Goal: Check status: Check status

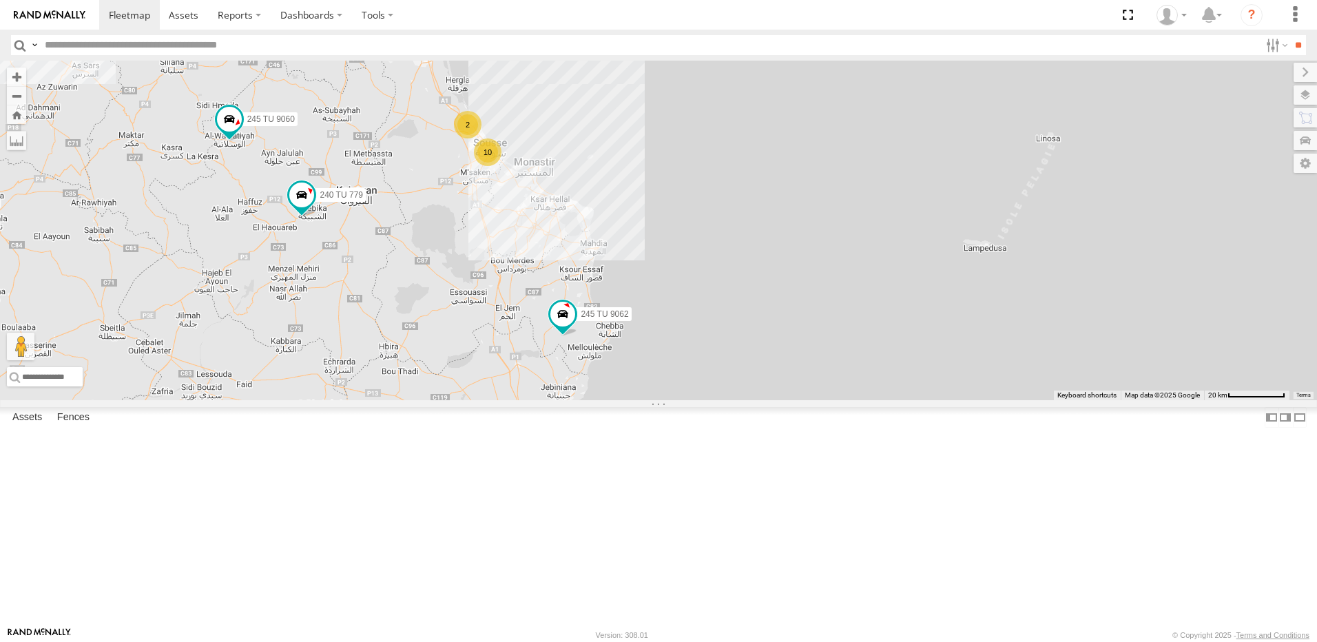
drag, startPoint x: 916, startPoint y: 299, endPoint x: 625, endPoint y: 295, distance: 291.4
click at [625, 295] on div "245 TU 9053 231 TU 3163 245 TU 9062 241 TU 2031 231 TU 3162 246 TU 8285 245 TU …" at bounding box center [658, 231] width 1317 height 340
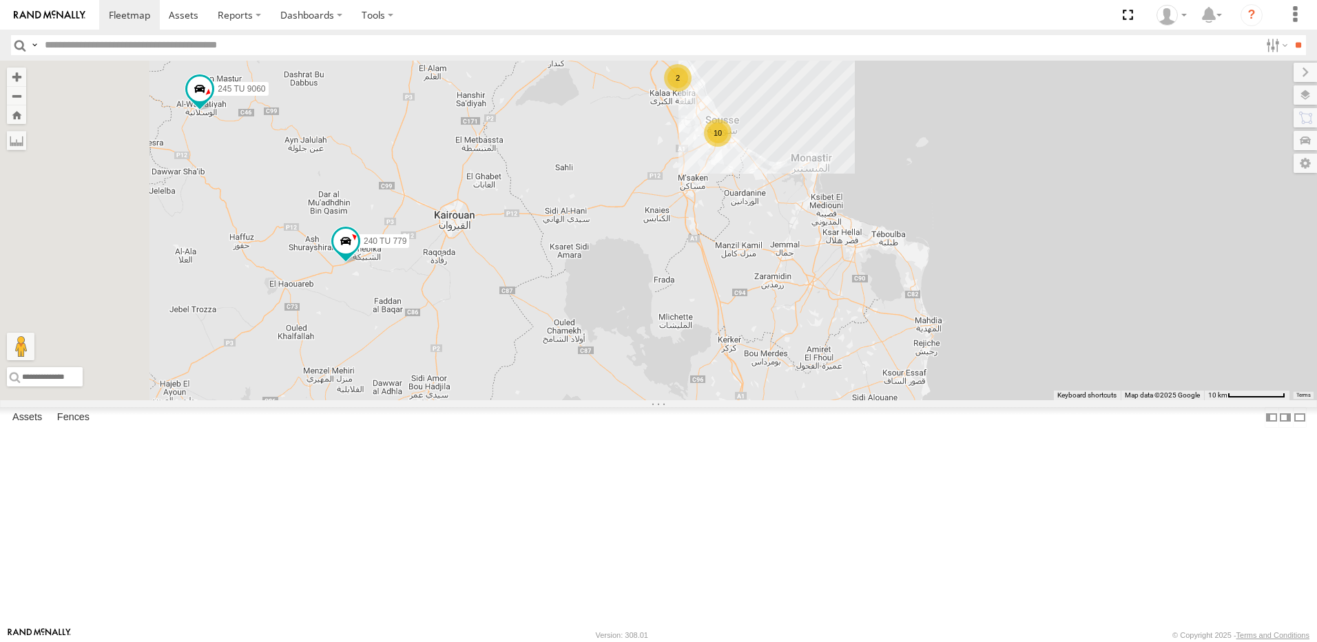
drag, startPoint x: 685, startPoint y: 380, endPoint x: 902, endPoint y: 360, distance: 218.6
click at [902, 360] on div "245 TU 9053 231 TU 3163 245 TU 9062 241 TU 2031 231 TU 3162 246 TU 8285 245 TU …" at bounding box center [658, 231] width 1317 height 340
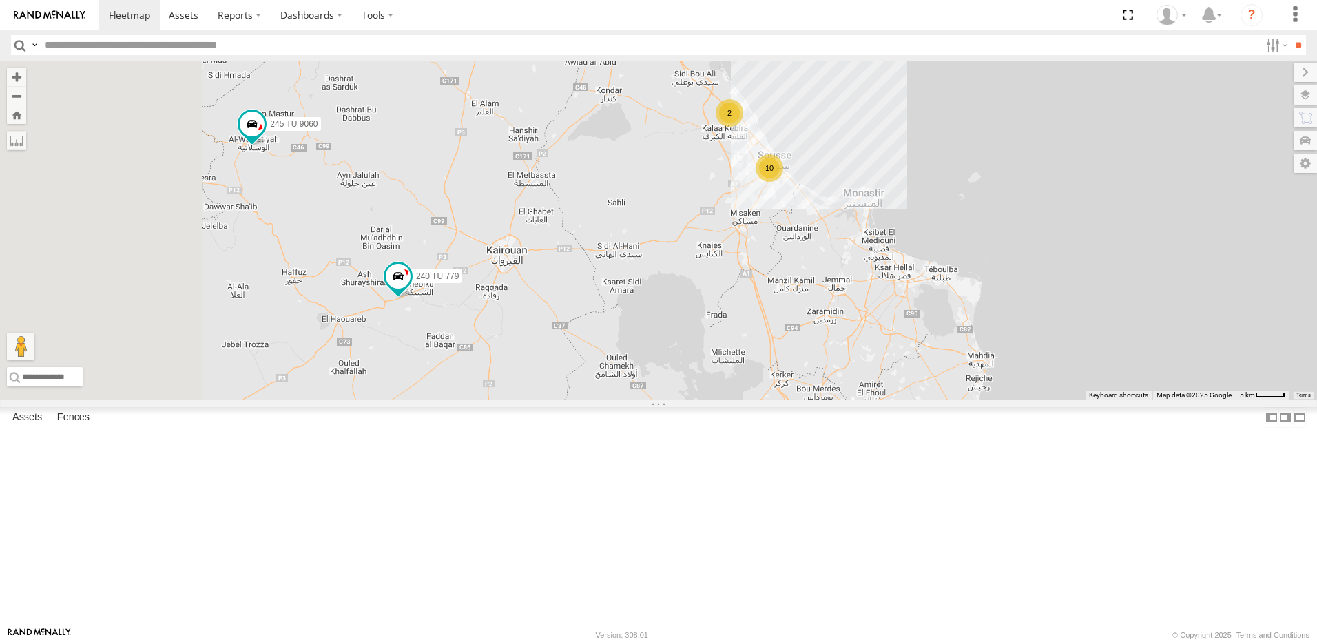
drag, startPoint x: 720, startPoint y: 349, endPoint x: 788, endPoint y: 397, distance: 83.5
click at [788, 397] on div "245 TU 9053 231 TU 3163 245 TU 9062 241 TU 2031 231 TU 3162 246 TU 8285 245 TU …" at bounding box center [658, 231] width 1317 height 340
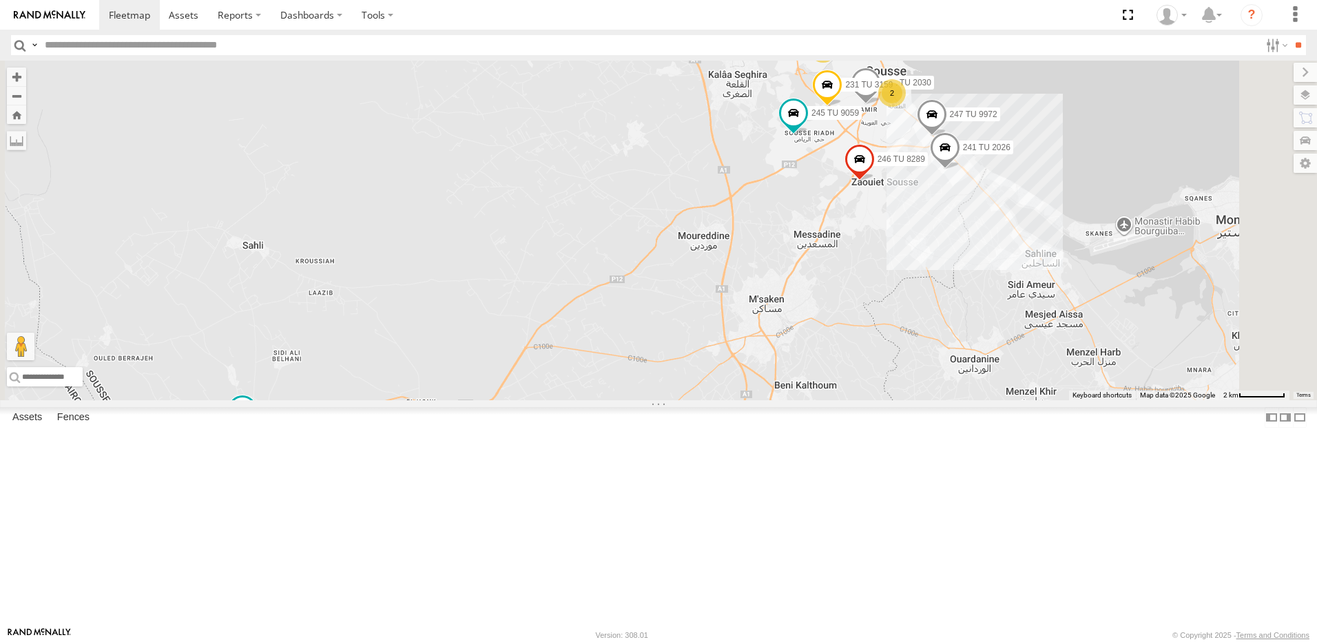
drag, startPoint x: 1087, startPoint y: 229, endPoint x: 1008, endPoint y: 291, distance: 100.5
click at [1008, 291] on div "245 TU 9062 245 TU 9060 240 TU 779 234 TU 2630 245 TU 9061 246 TU 8289 245 TU 9…" at bounding box center [658, 231] width 1317 height 340
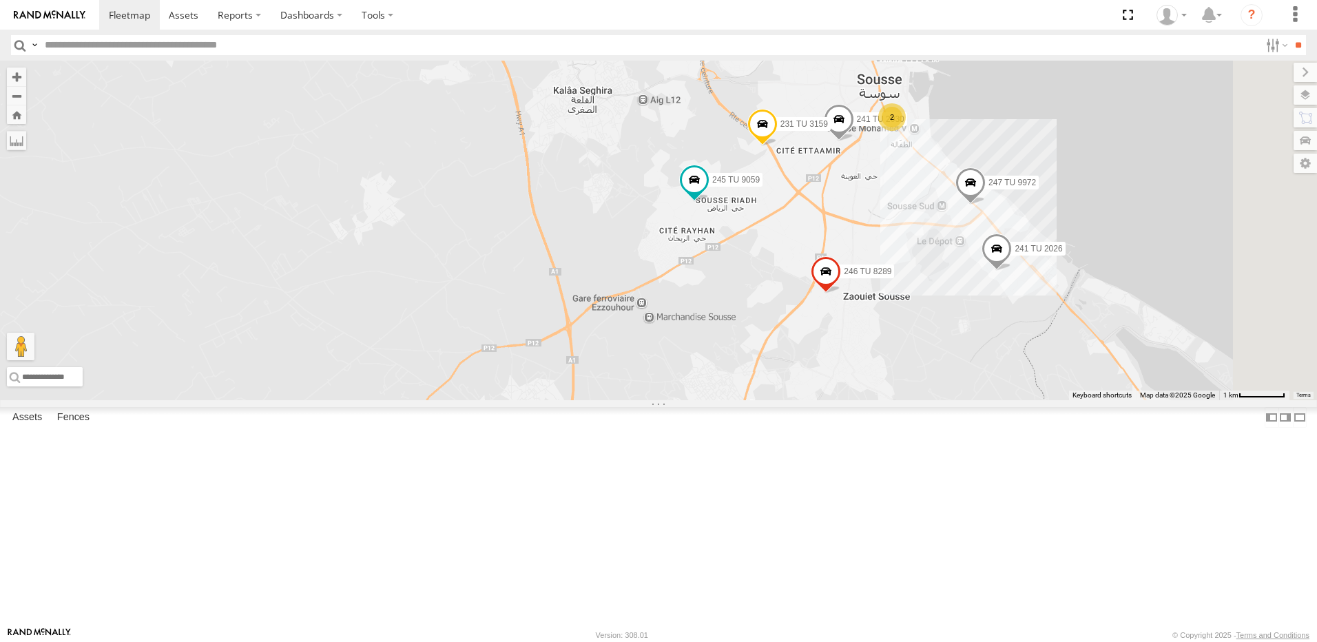
drag, startPoint x: 992, startPoint y: 219, endPoint x: 935, endPoint y: 328, distance: 122.9
click at [935, 328] on div "245 TU 9062 245 TU 9060 240 TU 779 234 TU 2630 245 TU 9061 246 TU 8289 245 TU 9…" at bounding box center [658, 231] width 1317 height 340
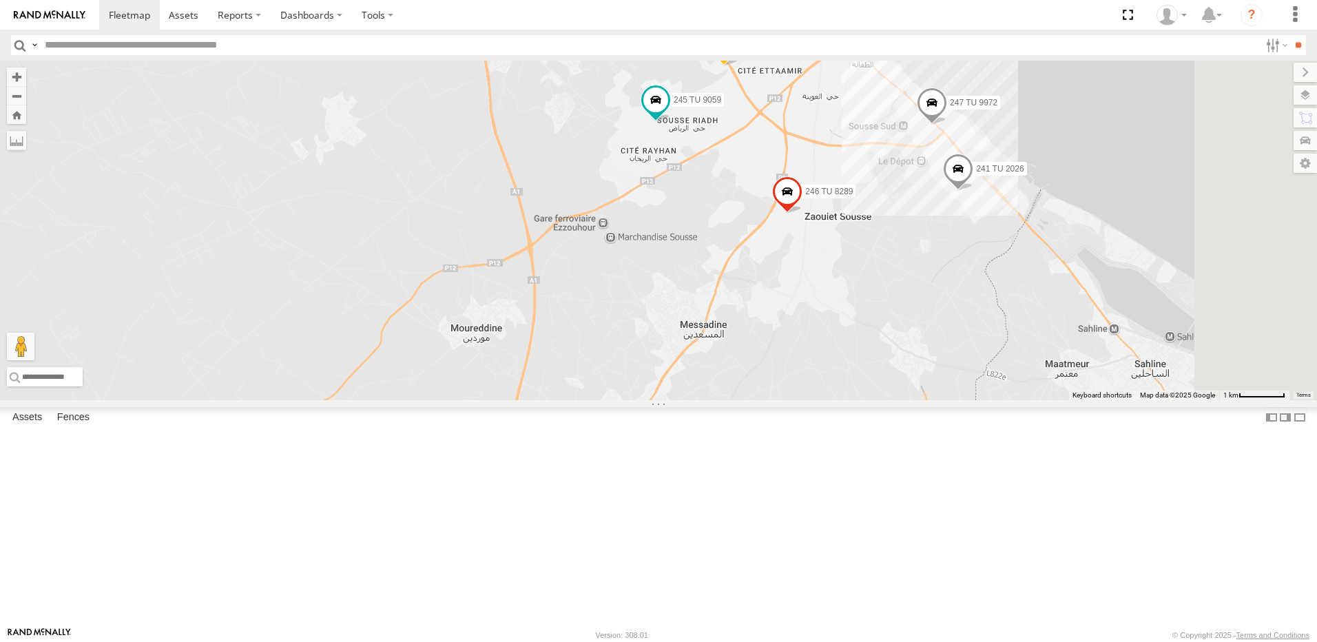
drag, startPoint x: 1156, startPoint y: 446, endPoint x: 1117, endPoint y: 376, distance: 79.9
click at [1117, 376] on div "245 TU 9062 245 TU 9060 240 TU 779 234 TU 2630 245 TU 9061 246 TU 8289 245 TU 9…" at bounding box center [658, 231] width 1317 height 340
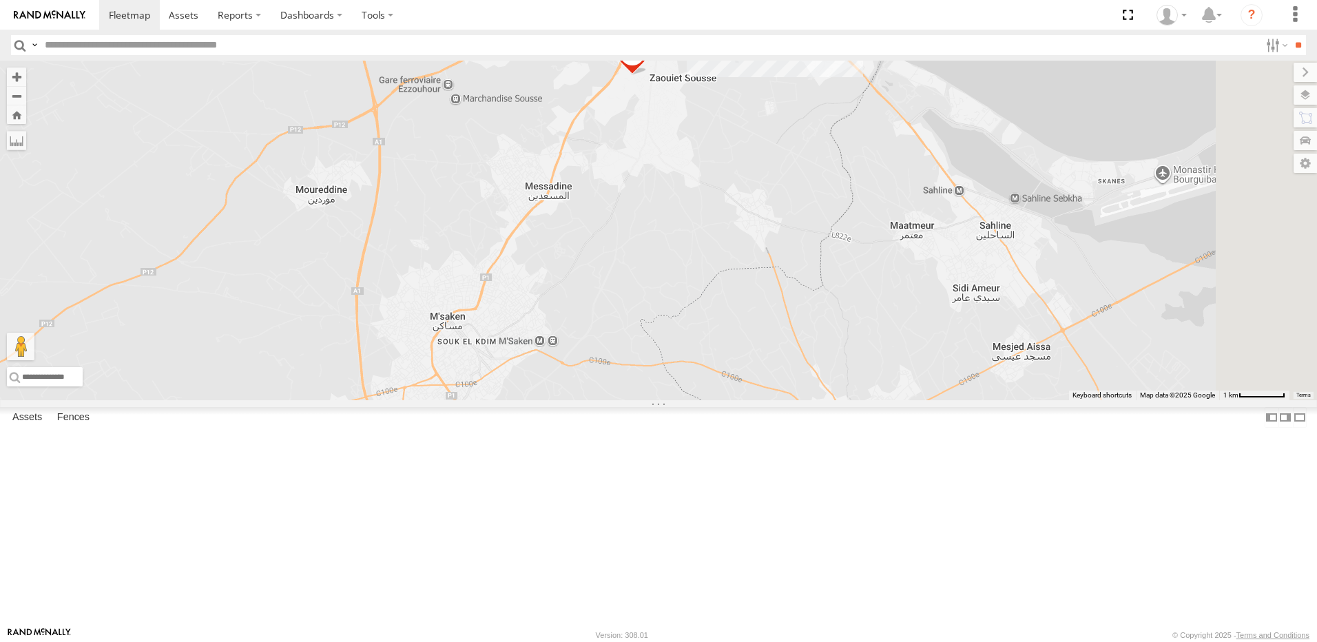
drag, startPoint x: 1165, startPoint y: 486, endPoint x: 1019, endPoint y: 359, distance: 193.3
click at [1019, 359] on div "245 TU 9062 245 TU 9060 240 TU 779 234 TU 2630 245 TU 9061 246 TU 8289 245 TU 9…" at bounding box center [658, 231] width 1317 height 340
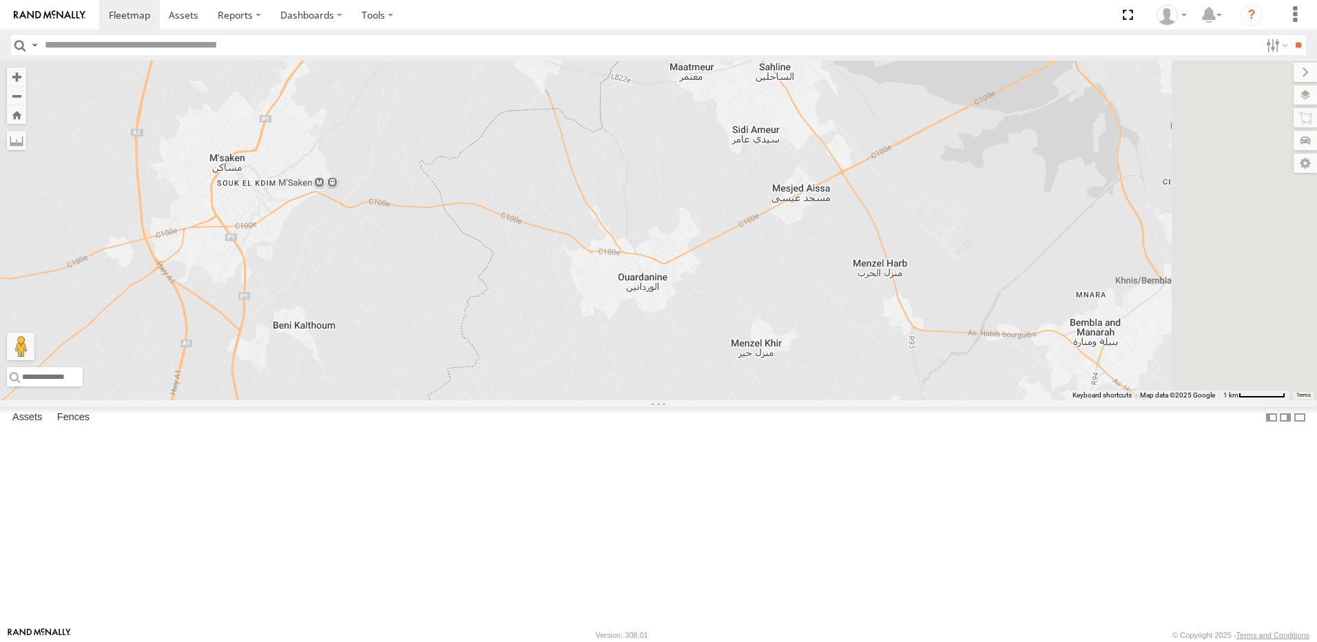
drag, startPoint x: 1030, startPoint y: 415, endPoint x: 897, endPoint y: 380, distance: 137.5
click at [897, 380] on div "245 TU 9062 245 TU 9060 240 TU 779 234 TU 2630 245 TU 9061 246 TU 8289 245 TU 9…" at bounding box center [658, 231] width 1317 height 340
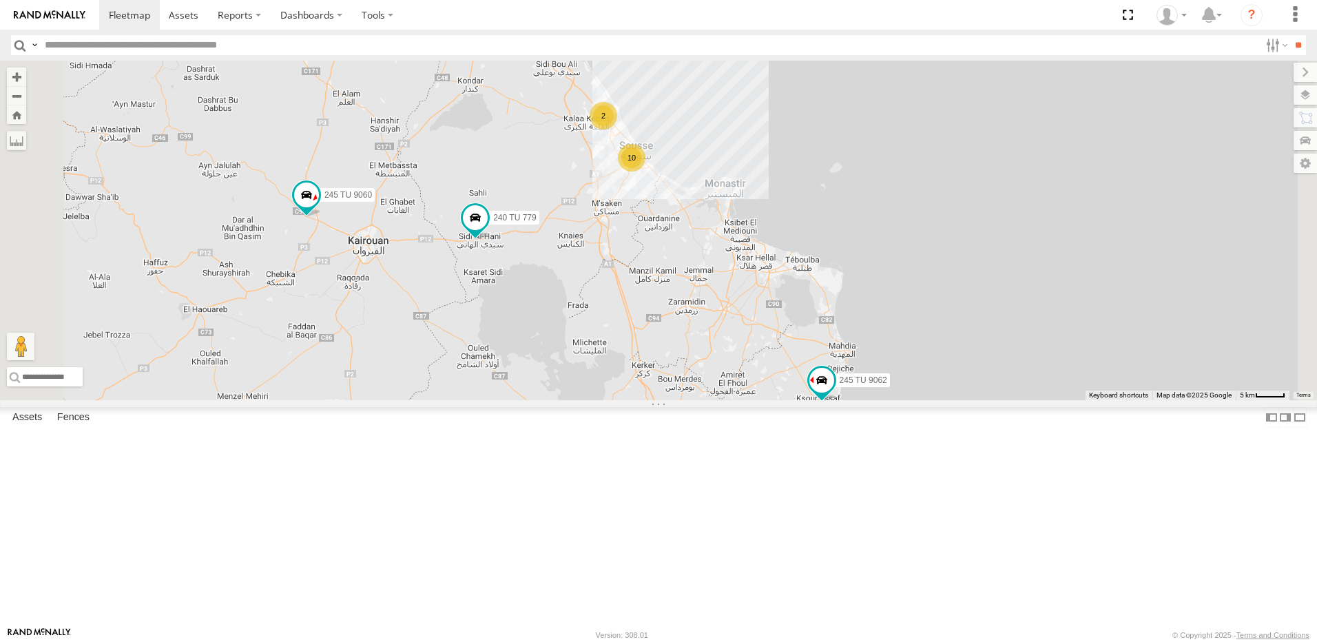
drag, startPoint x: 869, startPoint y: 456, endPoint x: 938, endPoint y: 420, distance: 77.6
click at [938, 400] on div "245 TU 9062 245 TU 9060 240 TU 779 10 2" at bounding box center [658, 231] width 1317 height 340
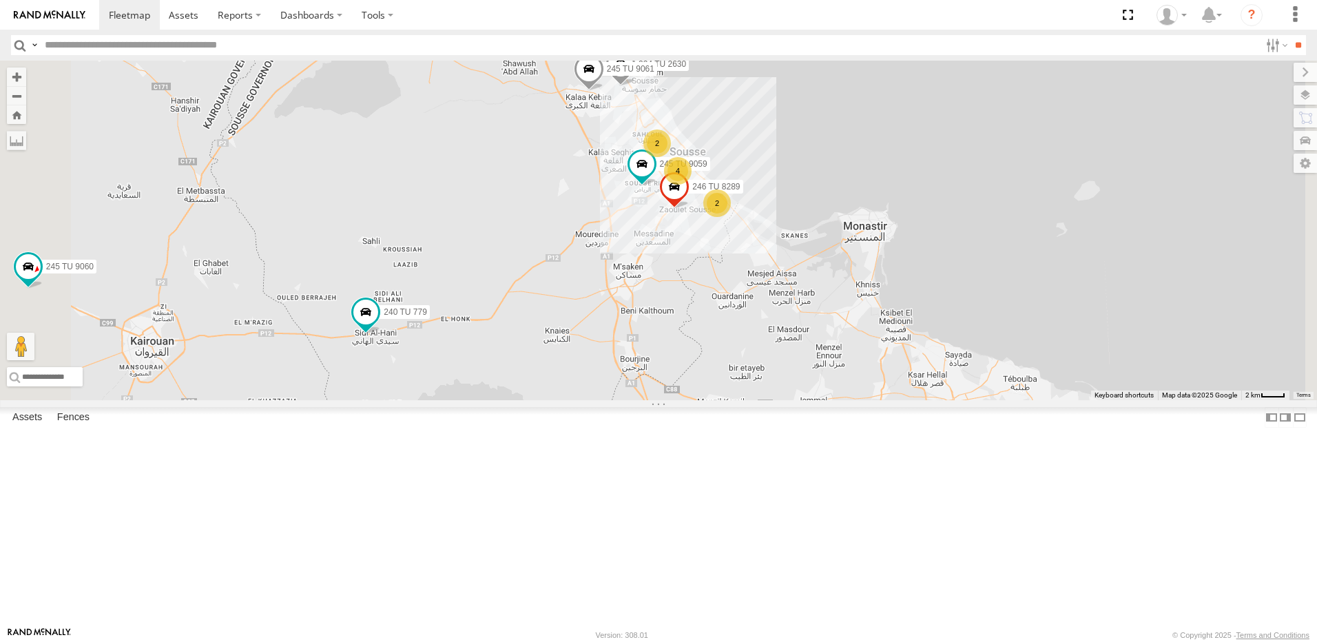
drag, startPoint x: 831, startPoint y: 365, endPoint x: 840, endPoint y: 397, distance: 33.8
click at [840, 397] on div "245 TU 9062 245 TU 9060 240 TU 779 4 234 TU 2630 2 245 TU 9061 2 246 TU 8289 24…" at bounding box center [658, 231] width 1317 height 340
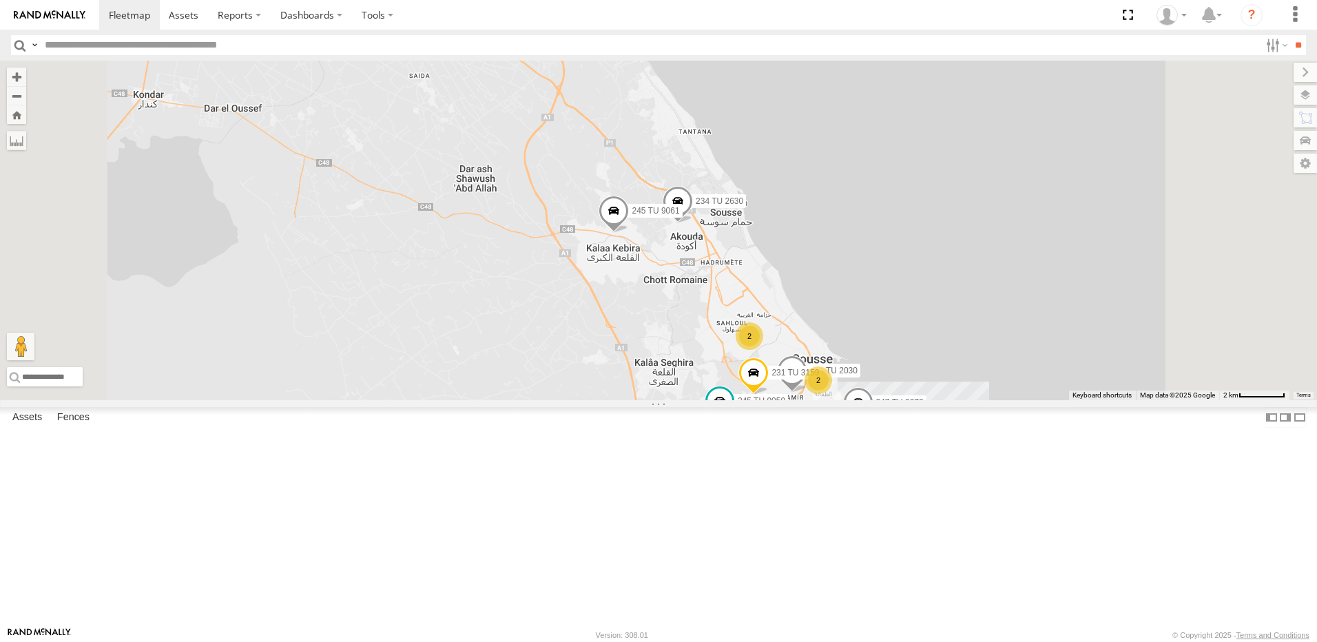
drag, startPoint x: 827, startPoint y: 448, endPoint x: 823, endPoint y: 424, distance: 24.5
click at [823, 400] on div "245 TU 9062 245 TU 9060 240 TU 779 234 TU 2630 245 TU 9061 246 TU 8289 245 TU 9…" at bounding box center [658, 231] width 1317 height 340
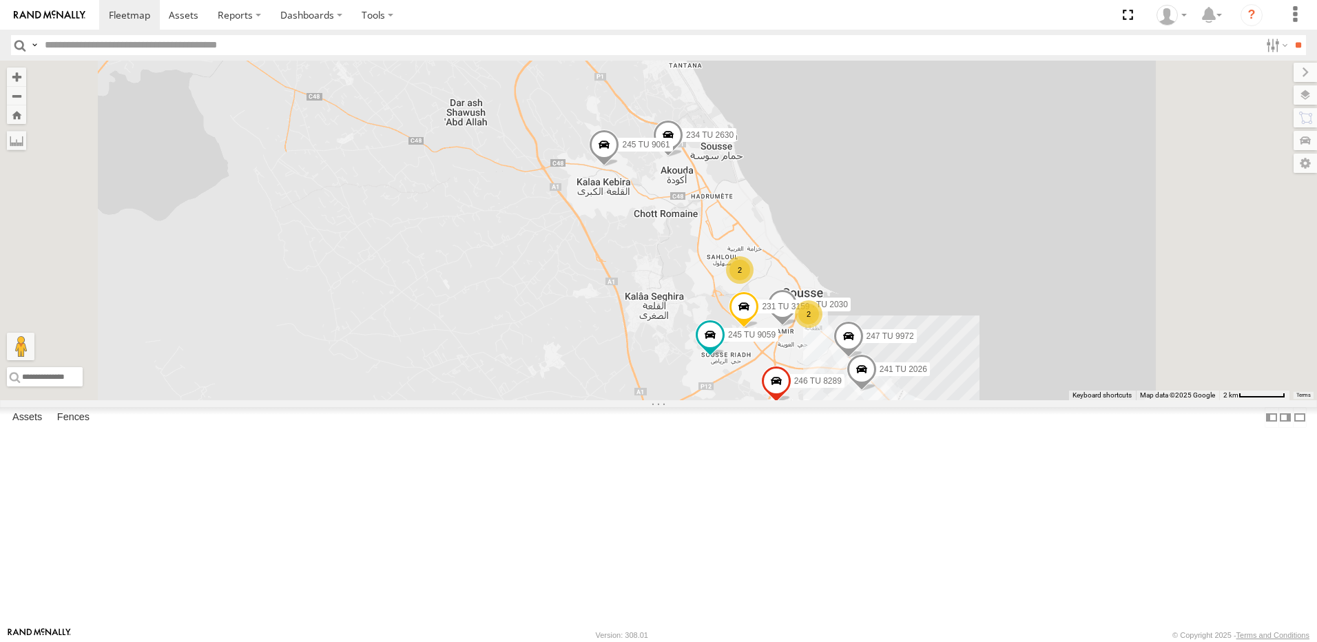
click at [778, 400] on div "245 TU 9062 245 TU 9060 240 TU 779 234 TU 2630 245 TU 9061 246 TU 8289 245 TU 9…" at bounding box center [658, 231] width 1317 height 340
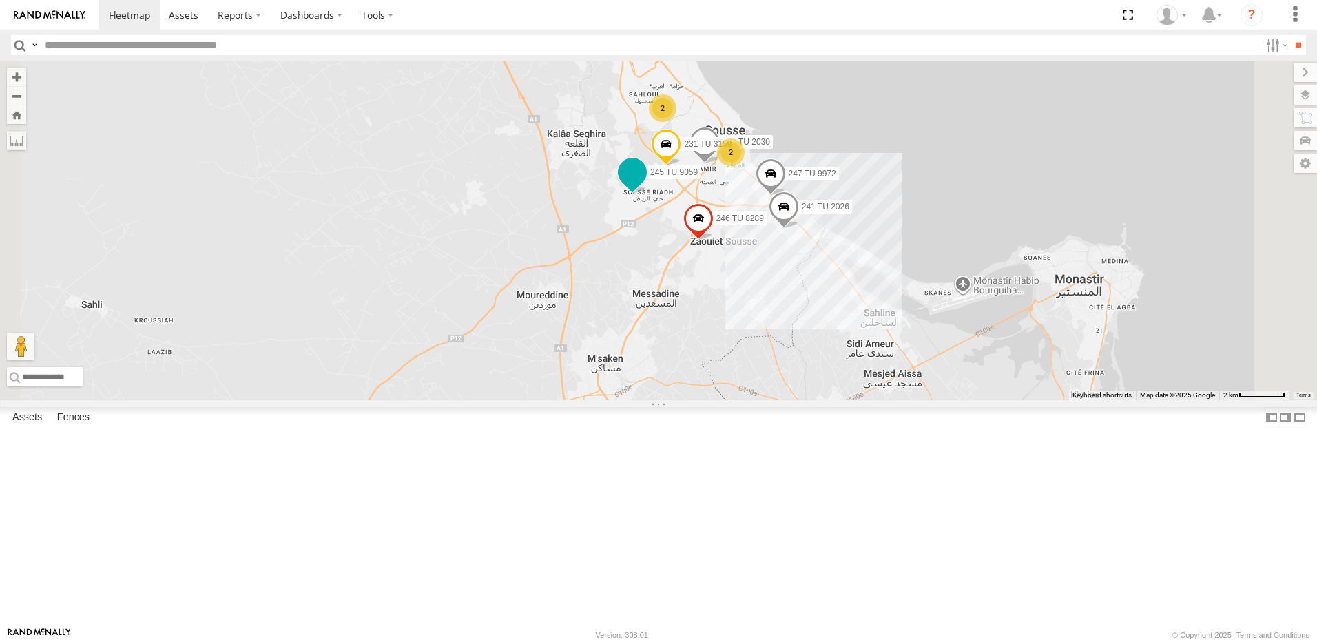
click at [645, 185] on span at bounding box center [632, 172] width 25 height 25
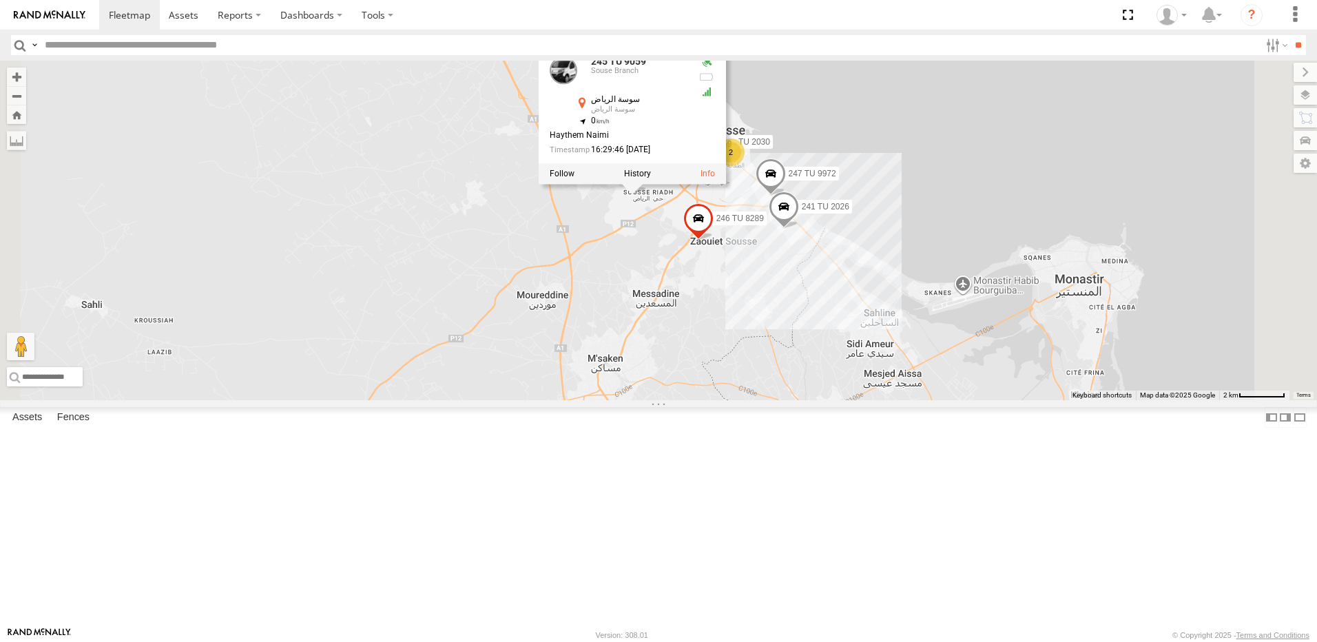
click at [660, 324] on div "245 TU 9062 245 TU 9060 240 TU 779 234 TU 2630 245 TU 9061 246 TU 8289 245 TU 9…" at bounding box center [658, 231] width 1317 height 340
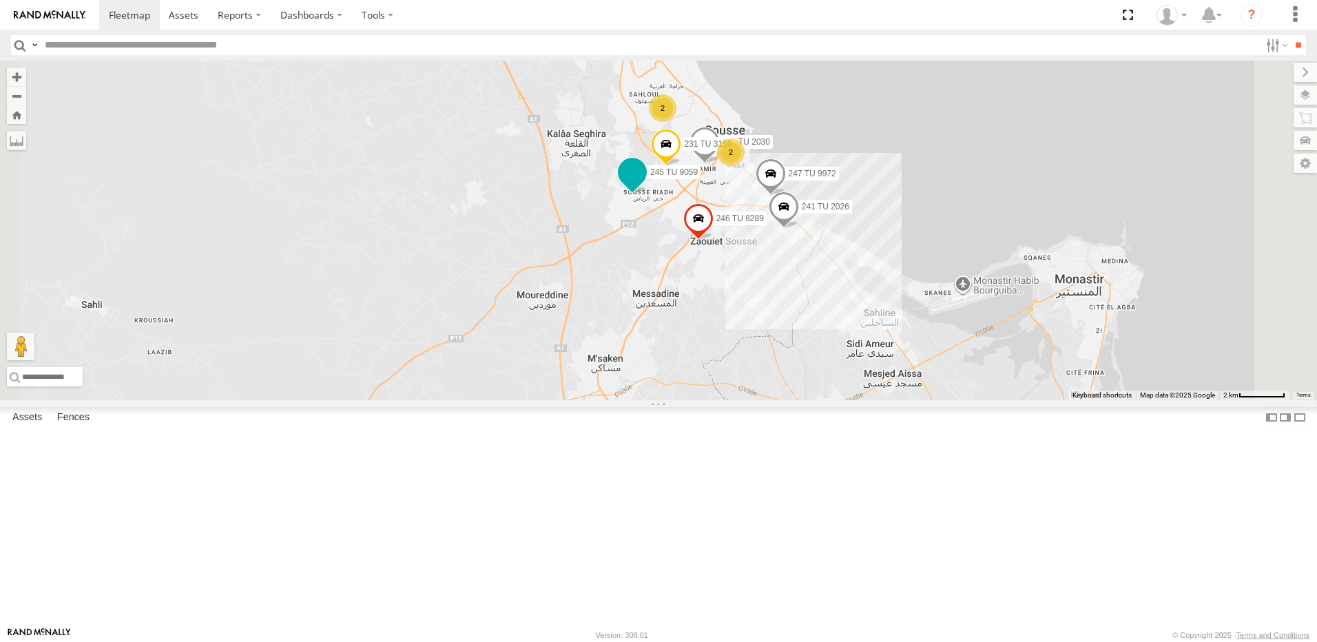
click at [645, 185] on span at bounding box center [632, 172] width 25 height 25
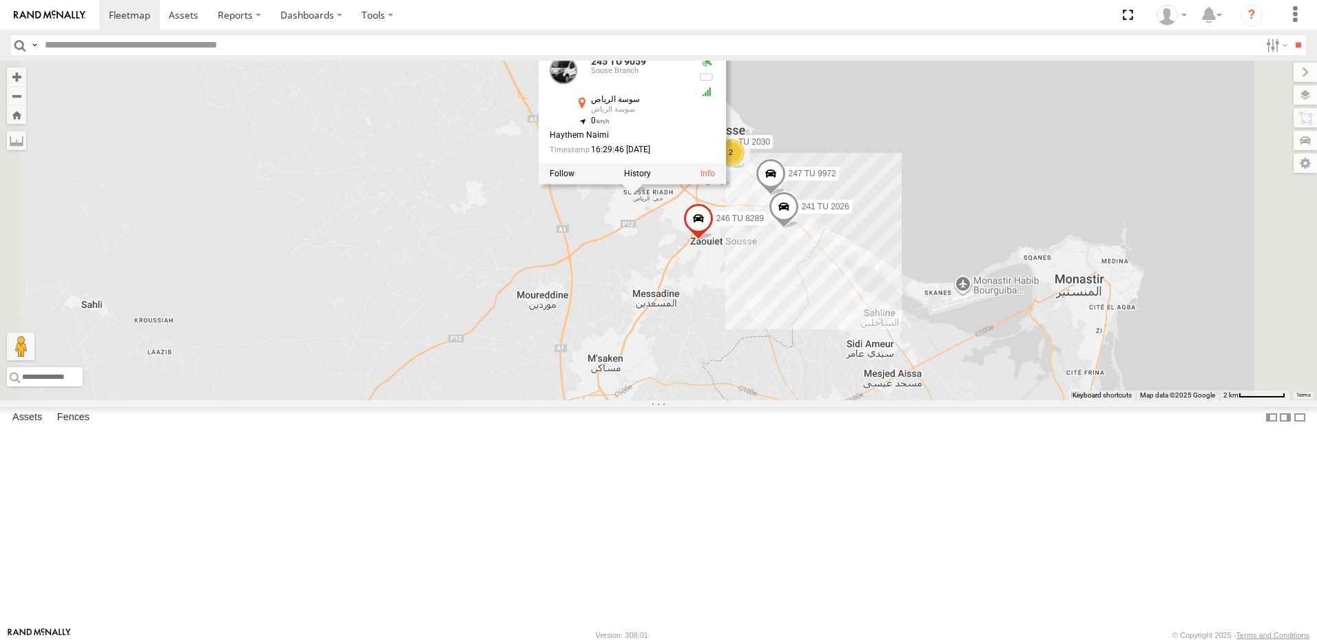
click at [658, 385] on div "245 TU 9062 245 TU 9060 240 TU 779 234 TU 2630 245 TU 9061 246 TU 8289 245 TU 9…" at bounding box center [658, 231] width 1317 height 340
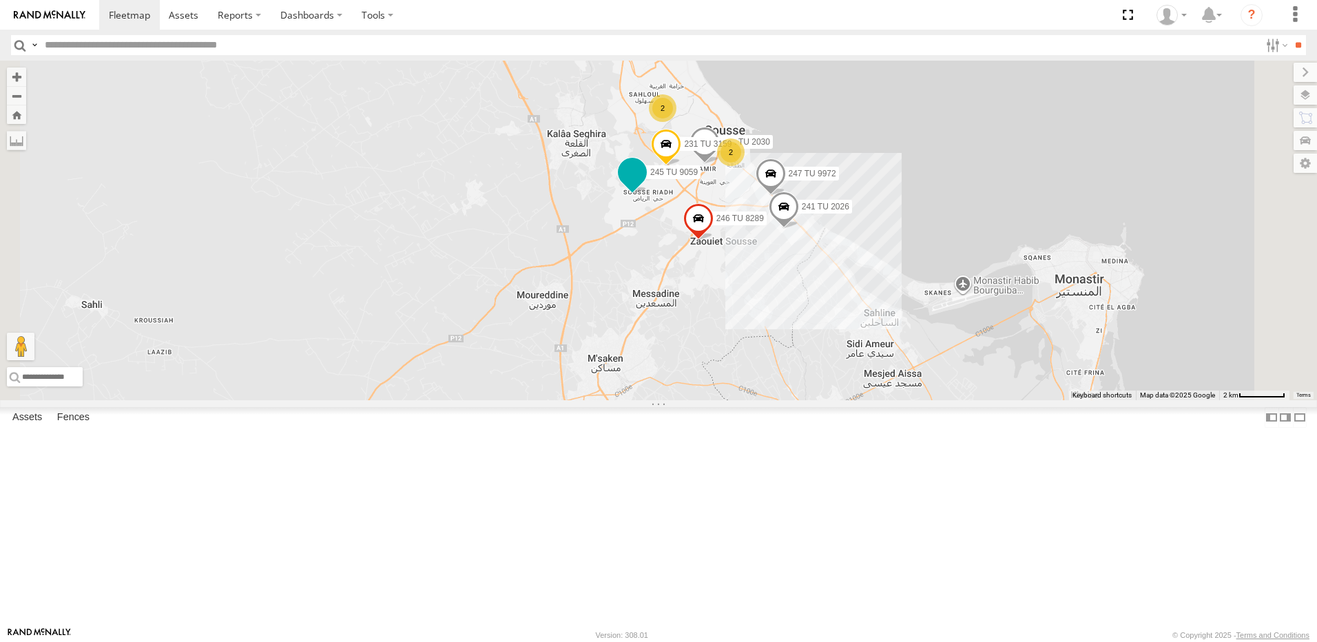
click at [647, 194] on span at bounding box center [632, 175] width 30 height 37
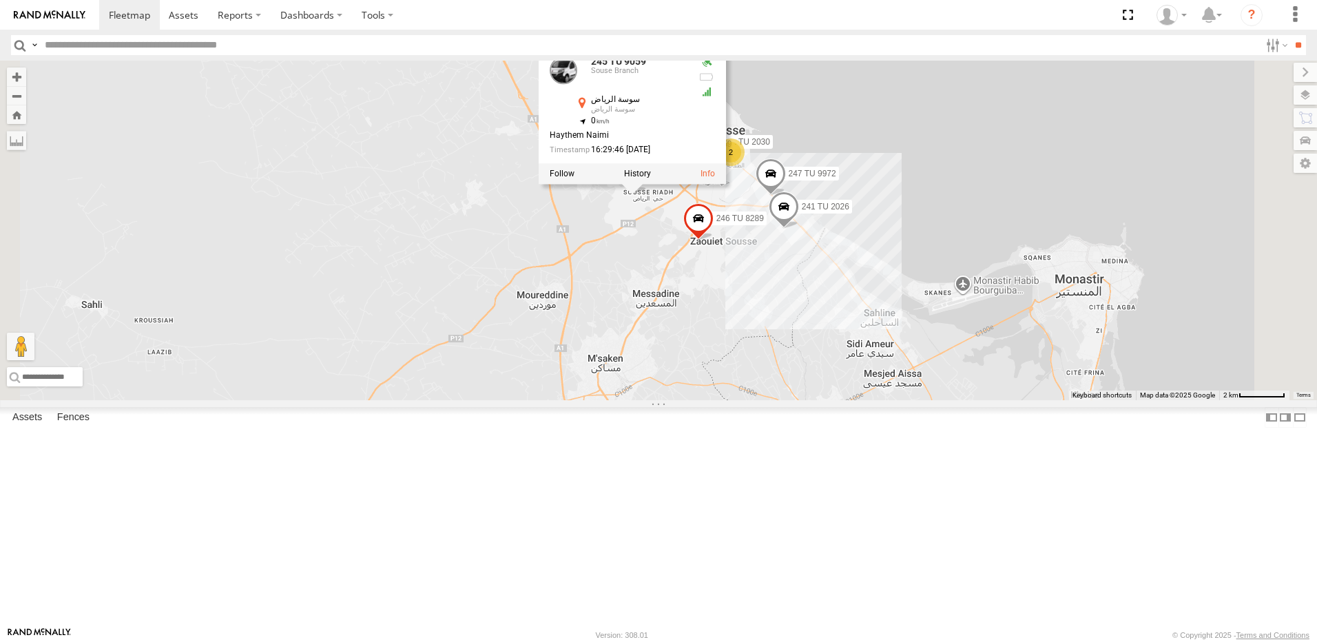
click at [601, 293] on div "245 TU 9062 245 TU 9060 240 TU 779 234 TU 2630 245 TU 9061 246 TU 8289 245 TU 9…" at bounding box center [658, 231] width 1317 height 340
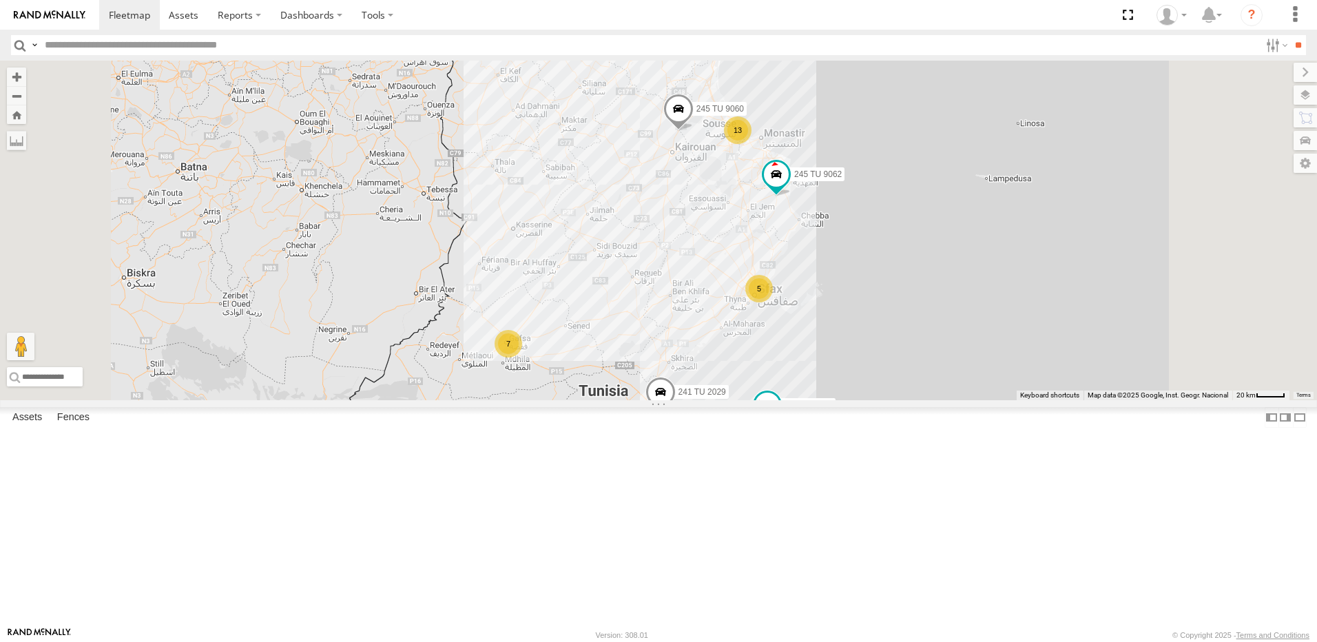
click at [751, 144] on div "13" at bounding box center [738, 130] width 28 height 28
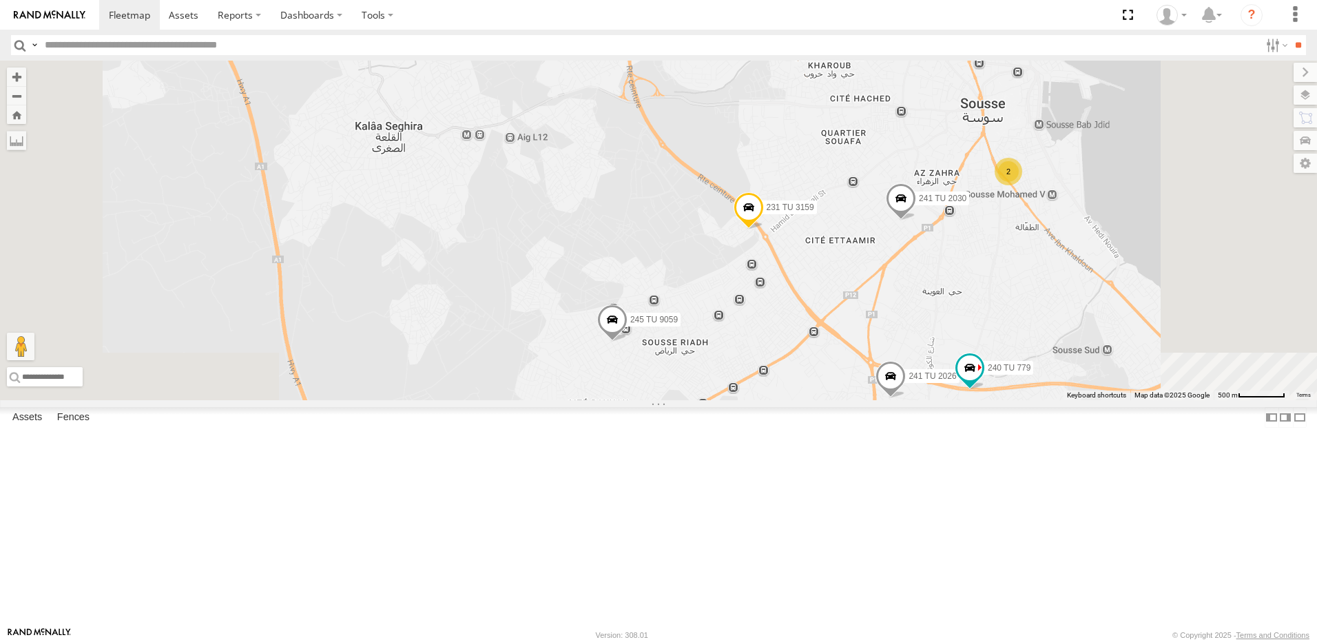
drag, startPoint x: 786, startPoint y: 444, endPoint x: 776, endPoint y: 240, distance: 204.1
click at [776, 243] on div "245 TU 9062 245 TU 9060 241 TU 2029 231 TU 3157 245 TU 9058 245 TU 9066 241 TU …" at bounding box center [658, 231] width 1317 height 340
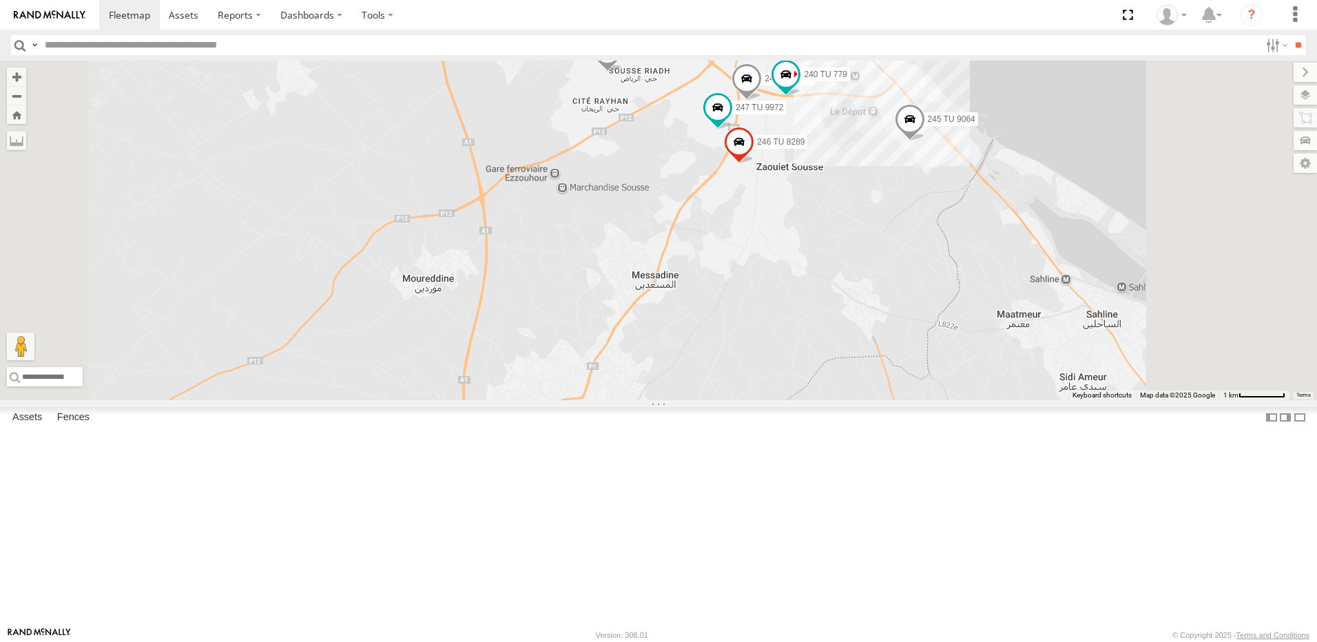
click at [946, 301] on div "245 TU 9062 245 TU 9060 241 TU 2029 231 TU 3157 245 TU 9058 245 TU 9066 241 TU …" at bounding box center [658, 231] width 1317 height 340
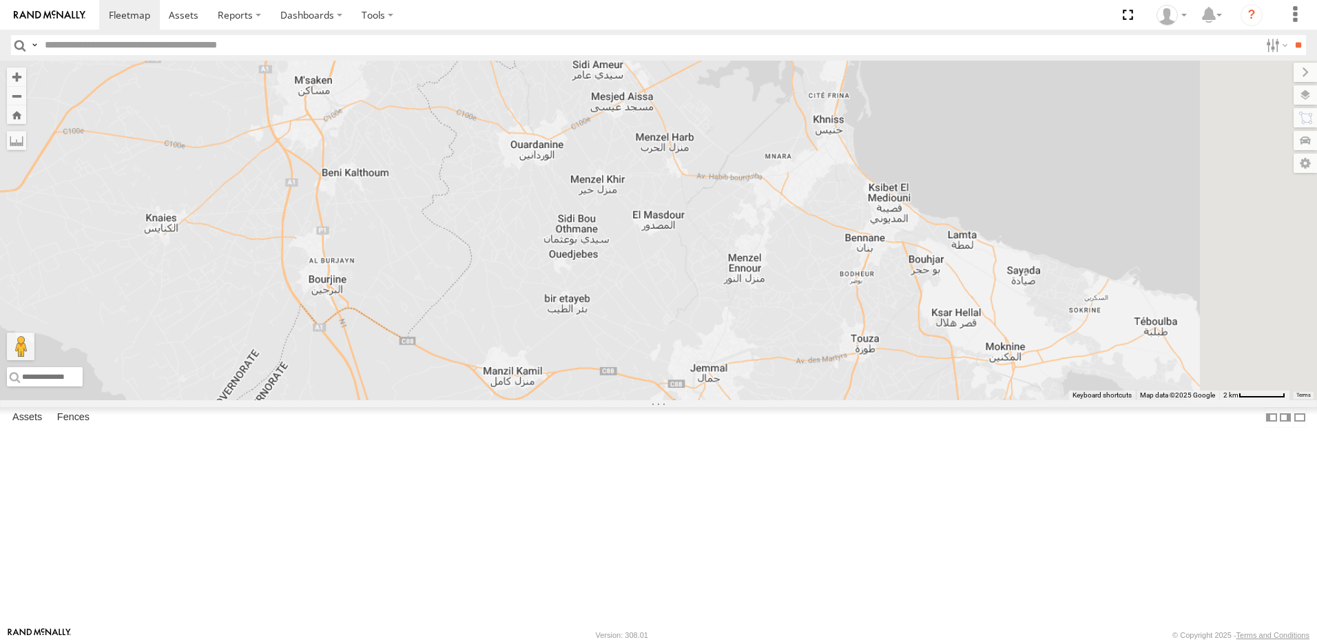
drag, startPoint x: 1264, startPoint y: 380, endPoint x: 977, endPoint y: 283, distance: 303.0
click at [977, 283] on div "245 TU 9062 245 TU 9060 241 TU 2029 231 TU 3157 245 TU 9058 245 TU 9066 241 TU …" at bounding box center [658, 231] width 1317 height 340
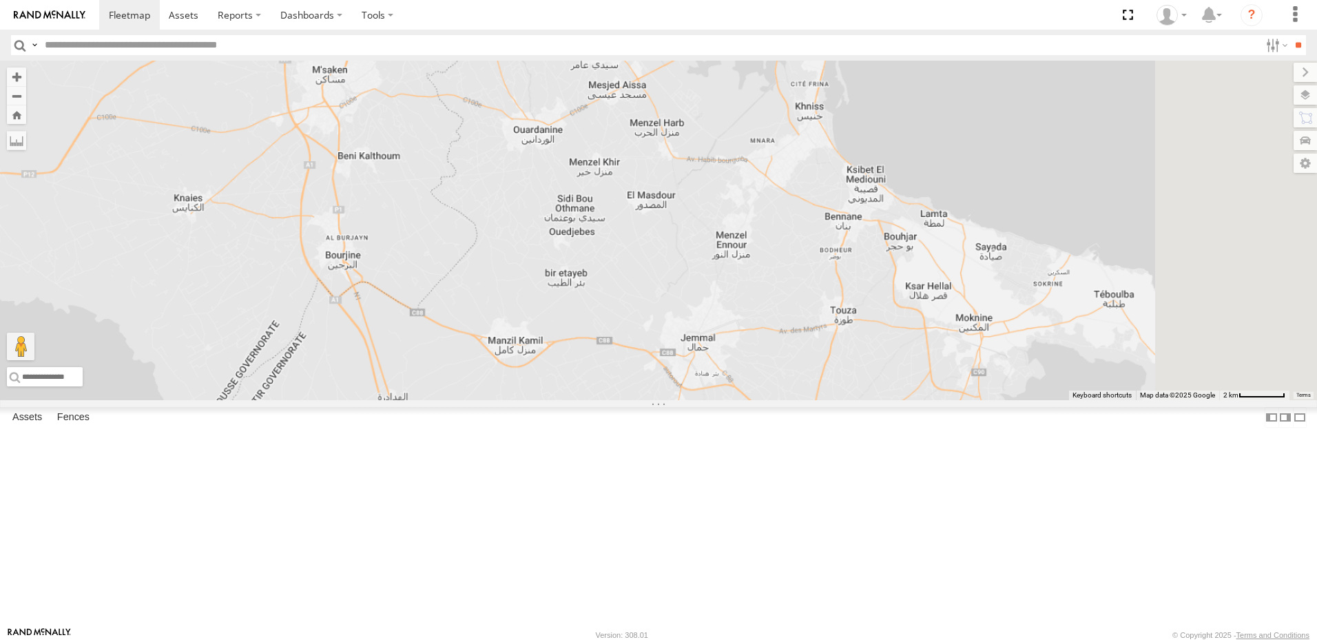
drag, startPoint x: 967, startPoint y: 423, endPoint x: 943, endPoint y: 344, distance: 82.8
click at [943, 344] on div "245 TU 9062 245 TU 9060 241 TU 2029 231 TU 3157 245 TU 9058 245 TU 9066 241 TU …" at bounding box center [658, 231] width 1317 height 340
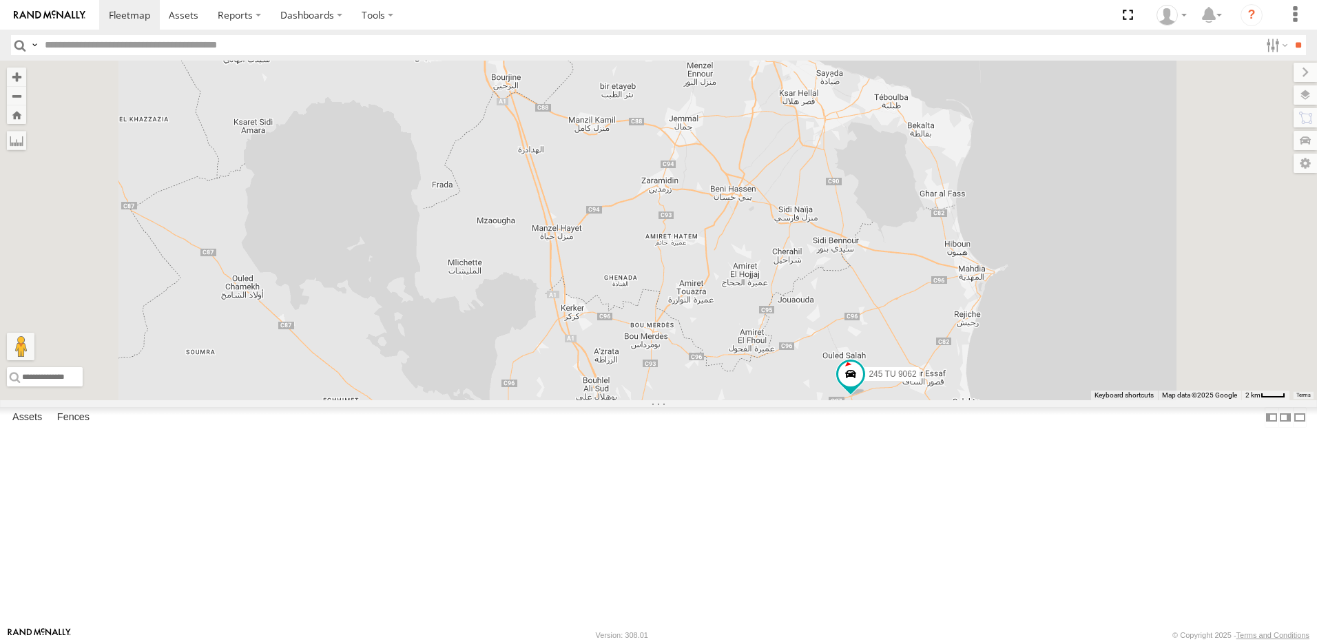
drag, startPoint x: 960, startPoint y: 360, endPoint x: 955, endPoint y: 319, distance: 40.9
click at [955, 319] on div "245 TU 9062 245 TU 9060 241 TU 2029 231 TU 3157 245 TU 9058 245 TU 9066 234 TU …" at bounding box center [658, 231] width 1317 height 340
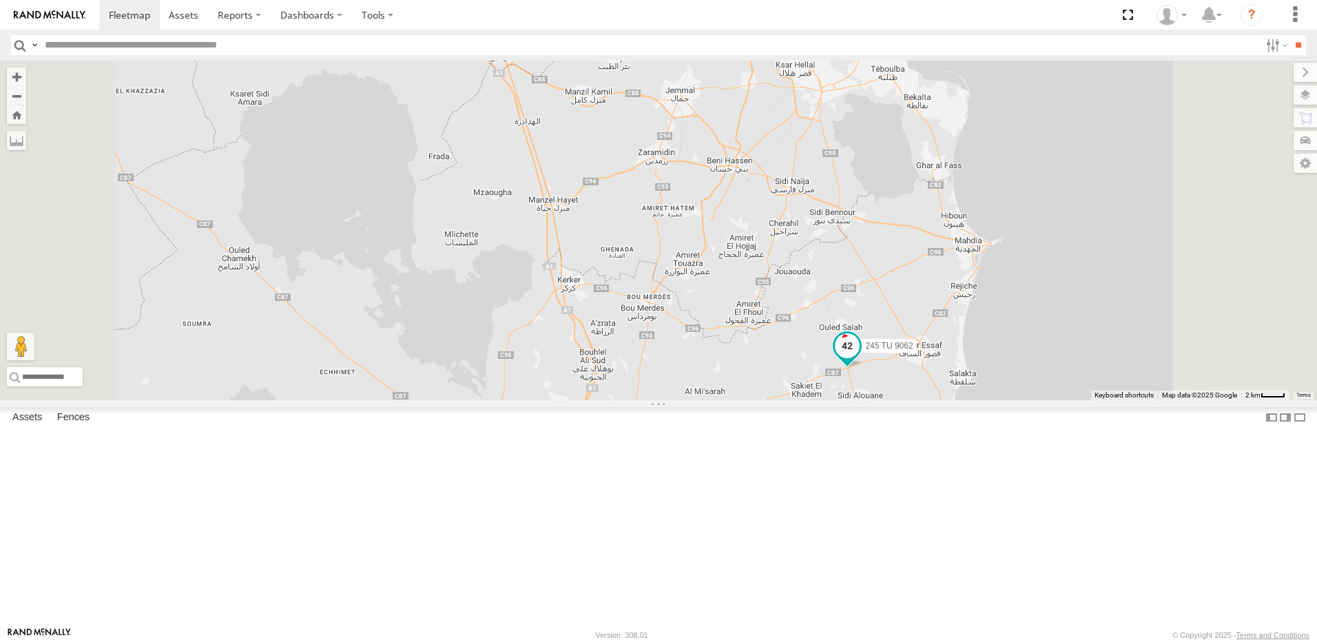
click at [860, 357] on span at bounding box center [847, 345] width 25 height 25
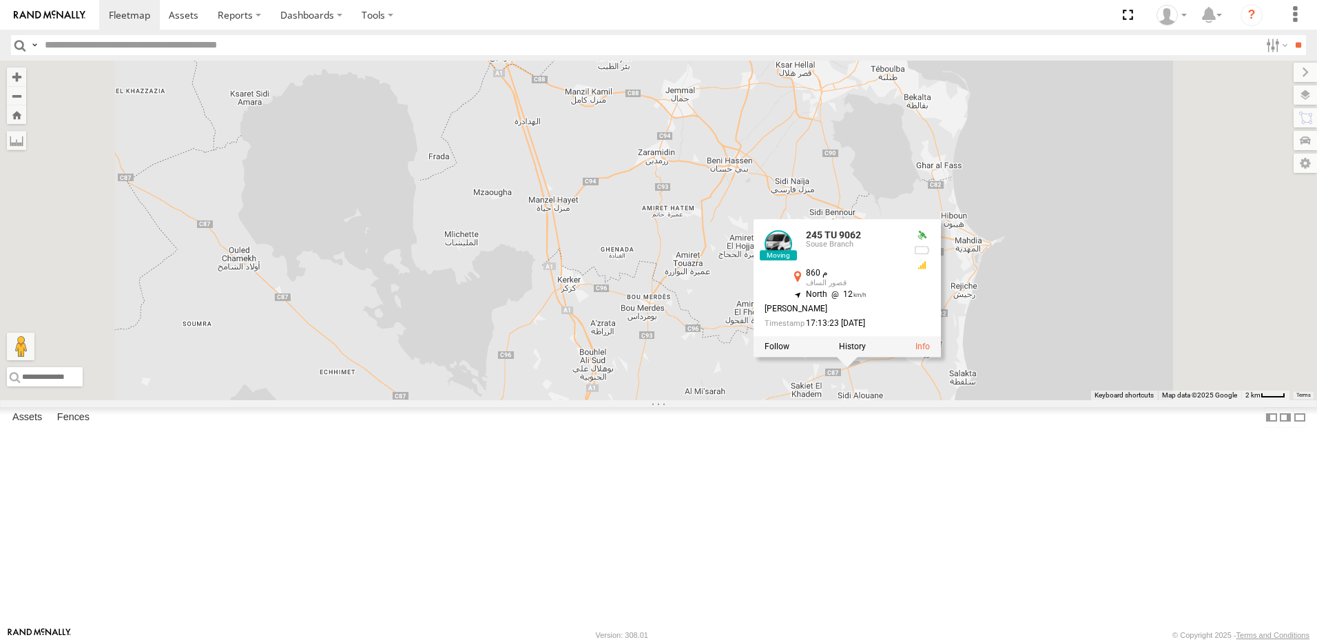
click at [890, 400] on div "245 TU 9062 245 TU 9060 241 TU 2029 231 TU 3157 245 TU 9058 245 TU 9066 234 TU …" at bounding box center [658, 231] width 1317 height 340
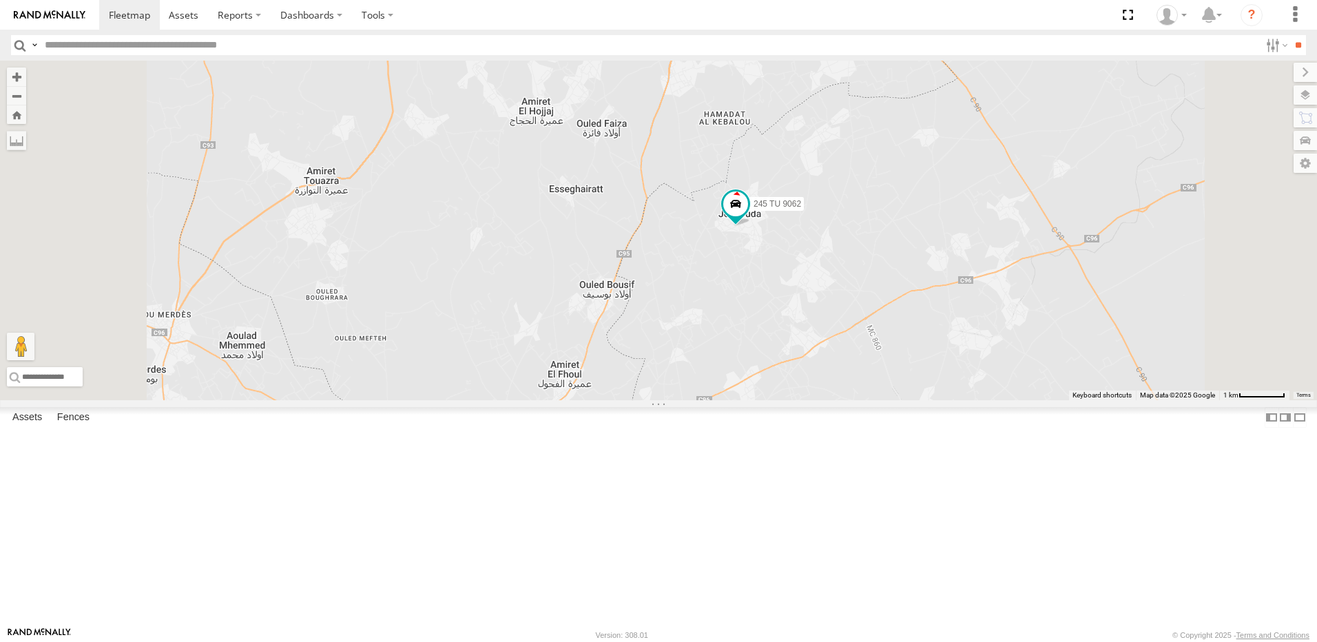
drag, startPoint x: 916, startPoint y: 266, endPoint x: 933, endPoint y: 398, distance: 133.3
click at [933, 398] on div "245 TU 9062" at bounding box center [658, 231] width 1317 height 340
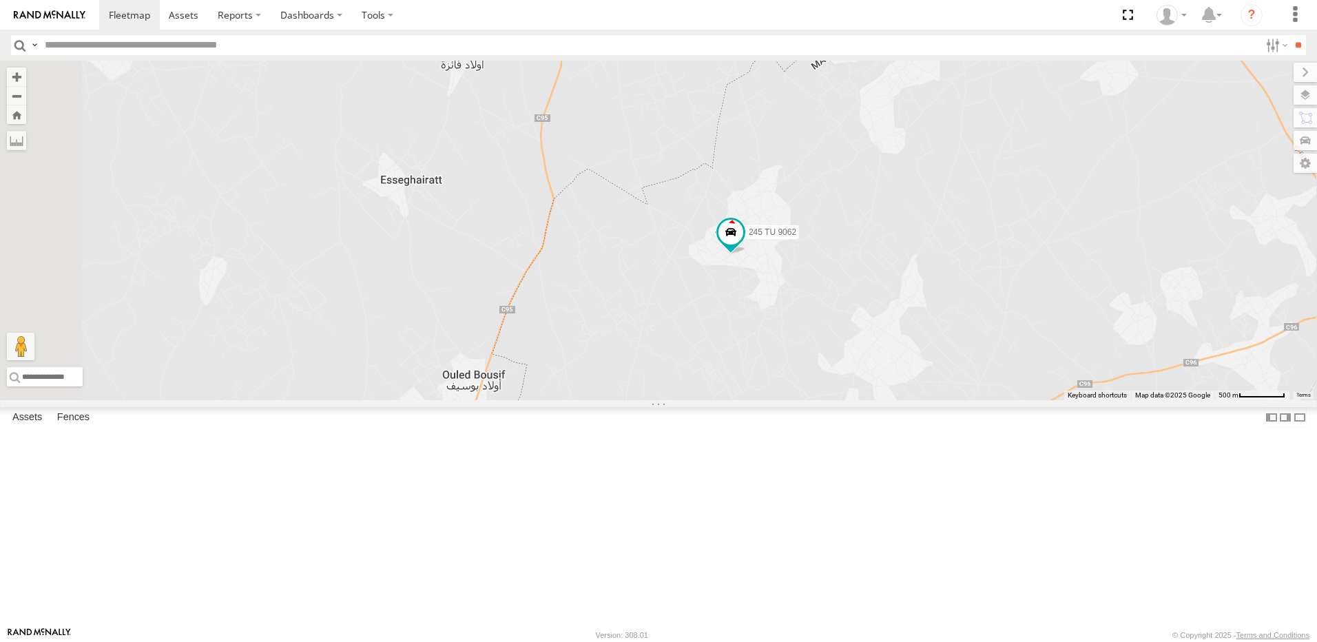
drag, startPoint x: 891, startPoint y: 331, endPoint x: 918, endPoint y: 410, distance: 83.0
click at [918, 400] on div "245 TU 9062" at bounding box center [658, 231] width 1317 height 340
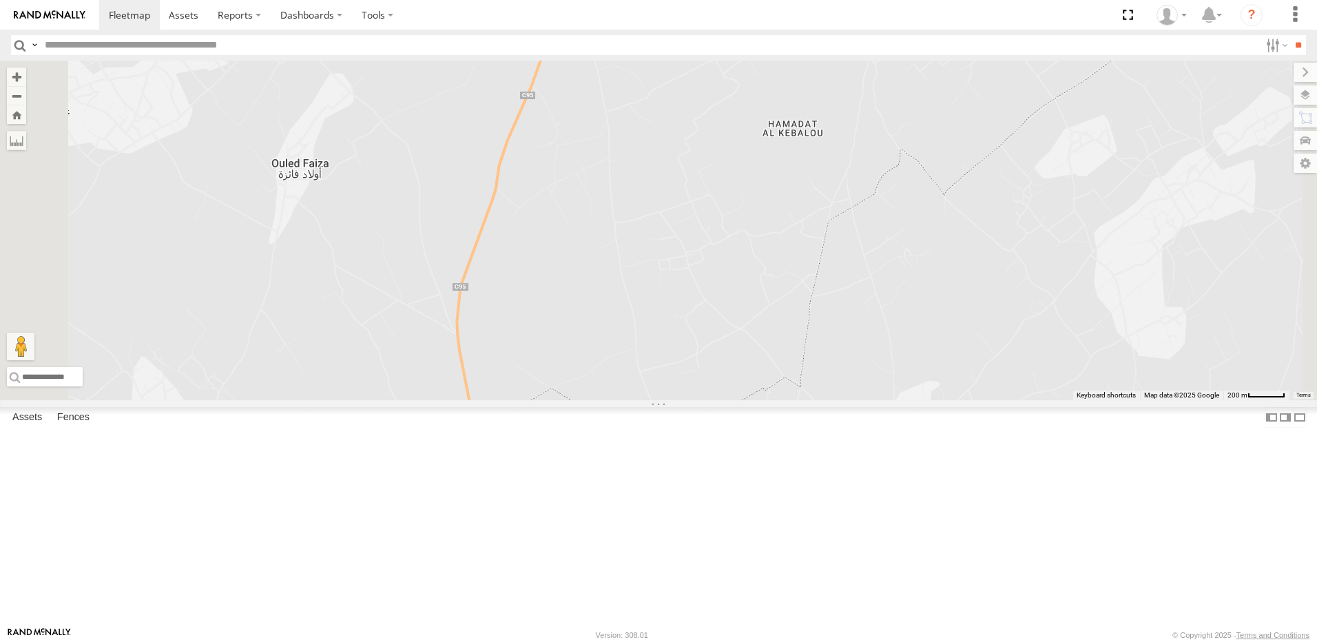
drag, startPoint x: 937, startPoint y: 393, endPoint x: 964, endPoint y: 464, distance: 75.0
click at [964, 400] on div "245 TU 9062" at bounding box center [658, 231] width 1317 height 340
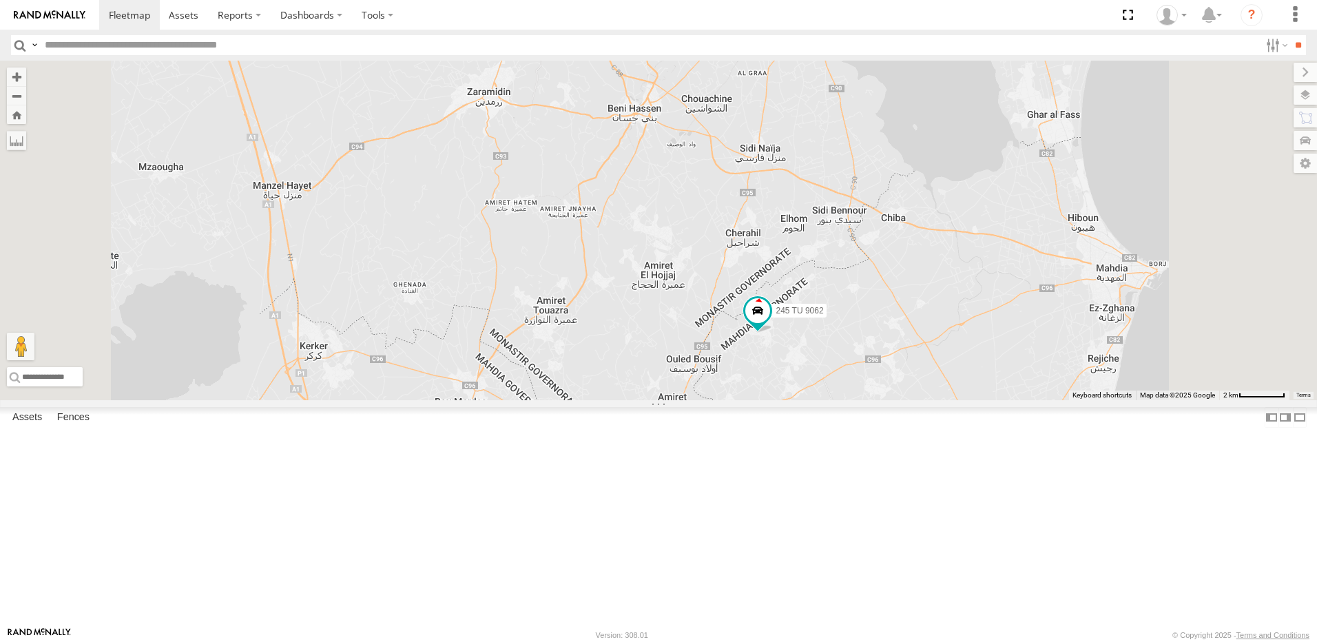
drag, startPoint x: 829, startPoint y: 274, endPoint x: 866, endPoint y: 349, distance: 82.9
click at [866, 349] on div "245 TU 9062" at bounding box center [658, 231] width 1317 height 340
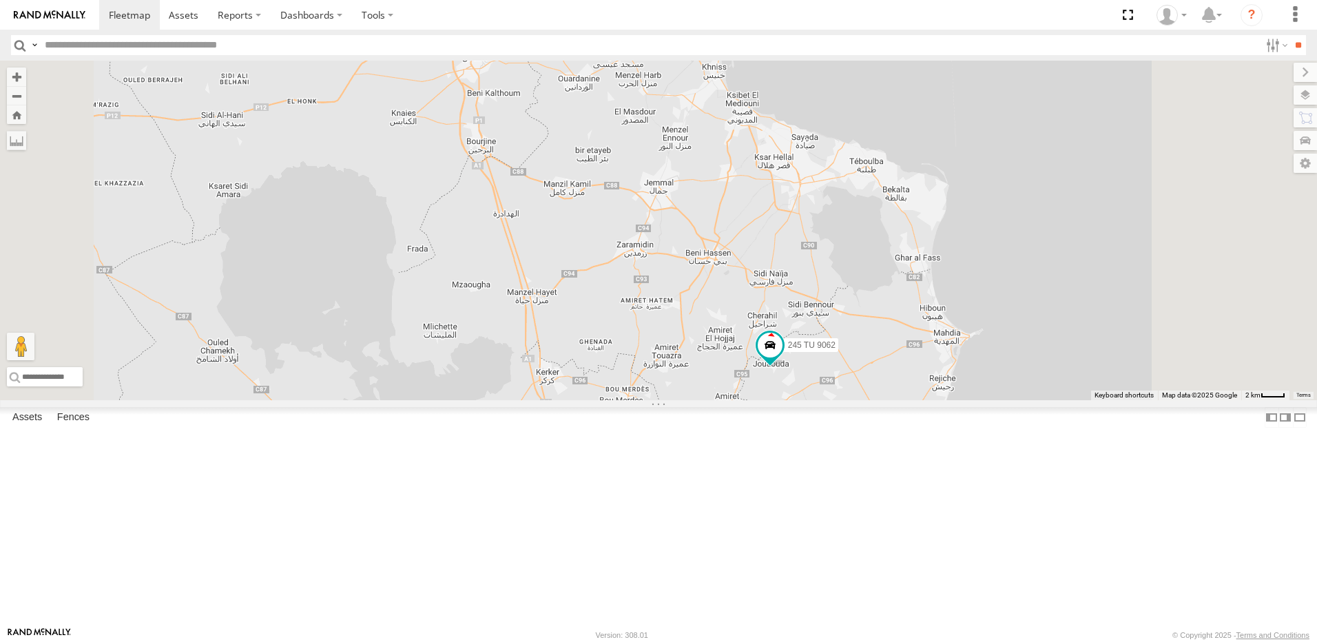
drag, startPoint x: 820, startPoint y: 282, endPoint x: 860, endPoint y: 340, distance: 70.3
click at [857, 333] on div "245 TU 9062 3 3 3 245 TU 9059" at bounding box center [658, 231] width 1317 height 340
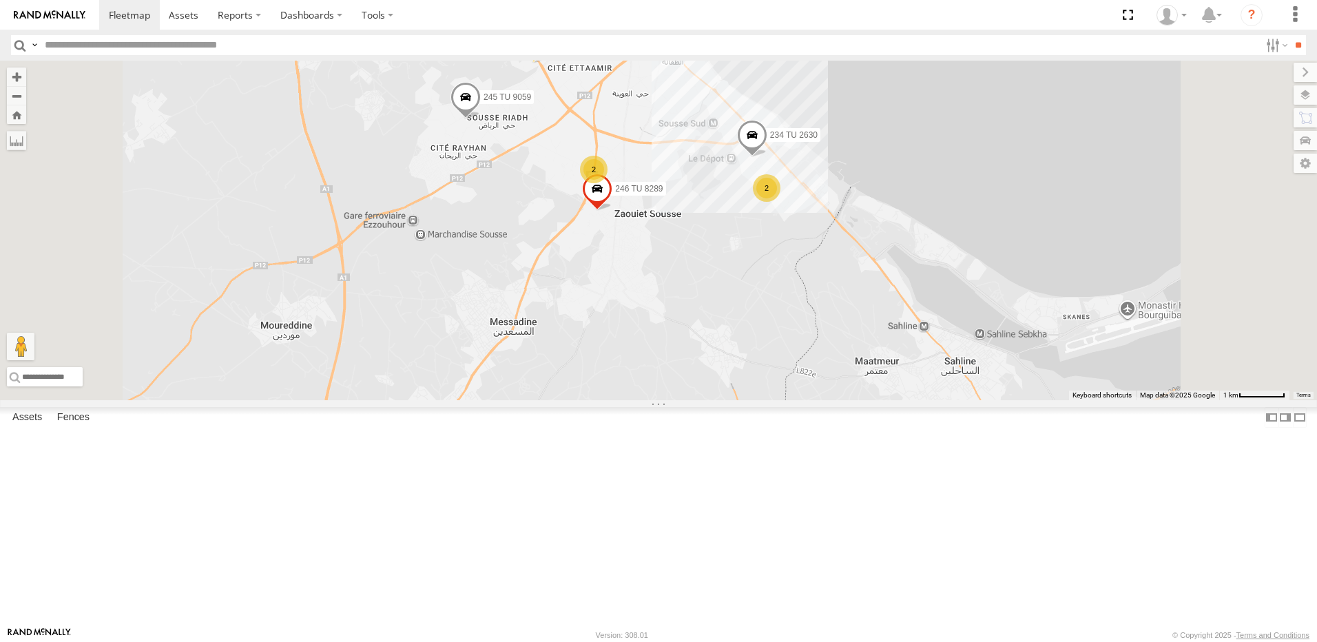
click at [767, 156] on span at bounding box center [752, 137] width 30 height 37
click at [882, 340] on div "245 TU 9062 245 TU 9059 245 TU 9061 245 TU 9060 241 TU 2030 231 TU 3159 247 TU …" at bounding box center [658, 231] width 1317 height 340
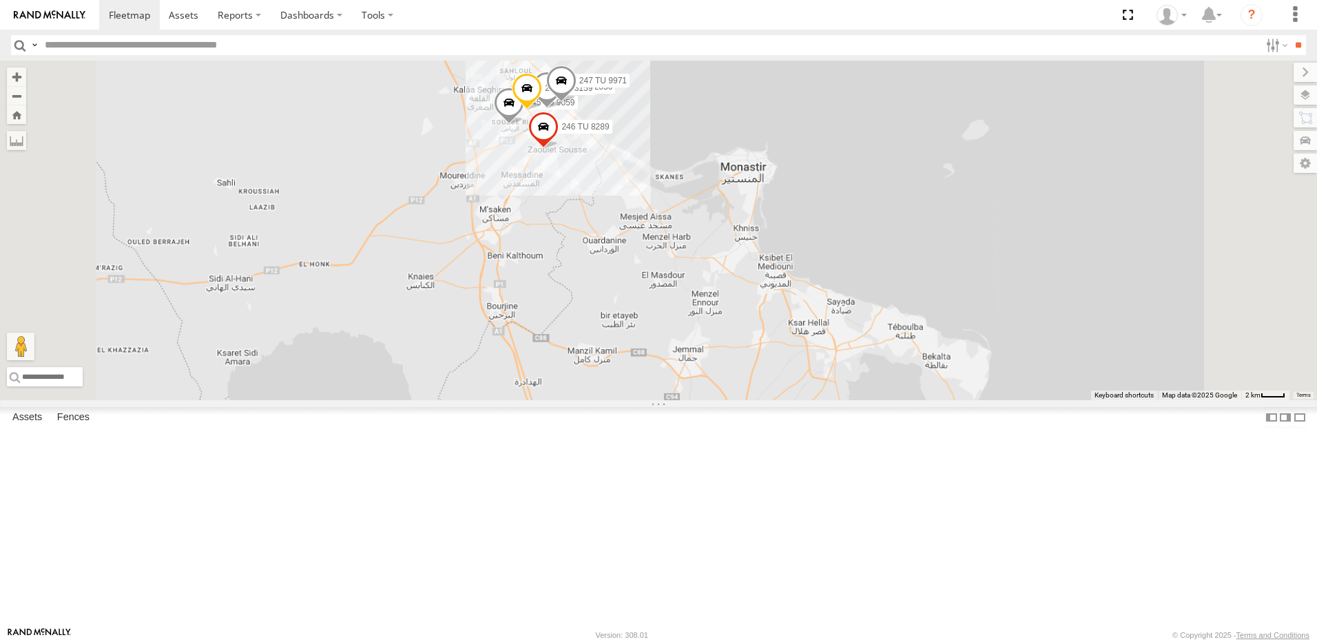
drag, startPoint x: 555, startPoint y: 139, endPoint x: 737, endPoint y: 325, distance: 260.1
click at [737, 325] on div "245 TU 9062 245 TU 9059 245 TU 9061 245 TU 9060 241 TU 2030 231 TU 3159 247 TU …" at bounding box center [658, 231] width 1317 height 340
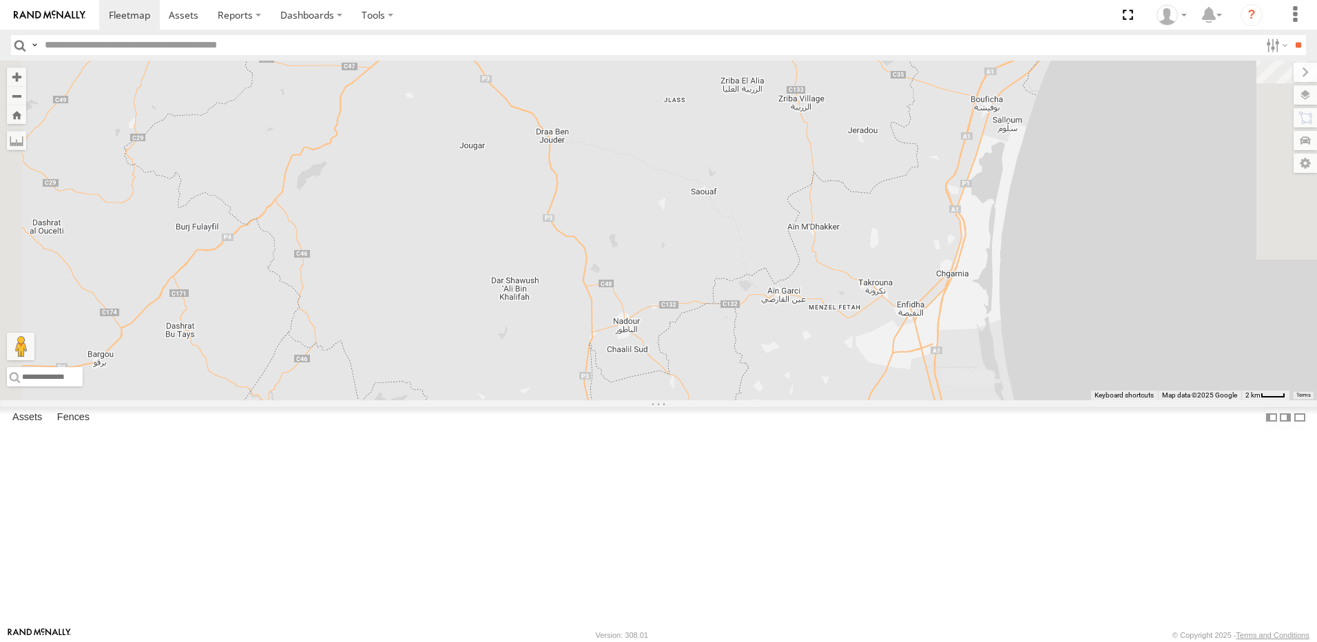
drag, startPoint x: 882, startPoint y: 396, endPoint x: 694, endPoint y: 207, distance: 266.4
click at [854, 371] on div "245 TU 9062 245 TU 9059 245 TU 9061 245 TU 9060 241 TU 2030 231 TU 3159 247 TU …" at bounding box center [658, 231] width 1317 height 340
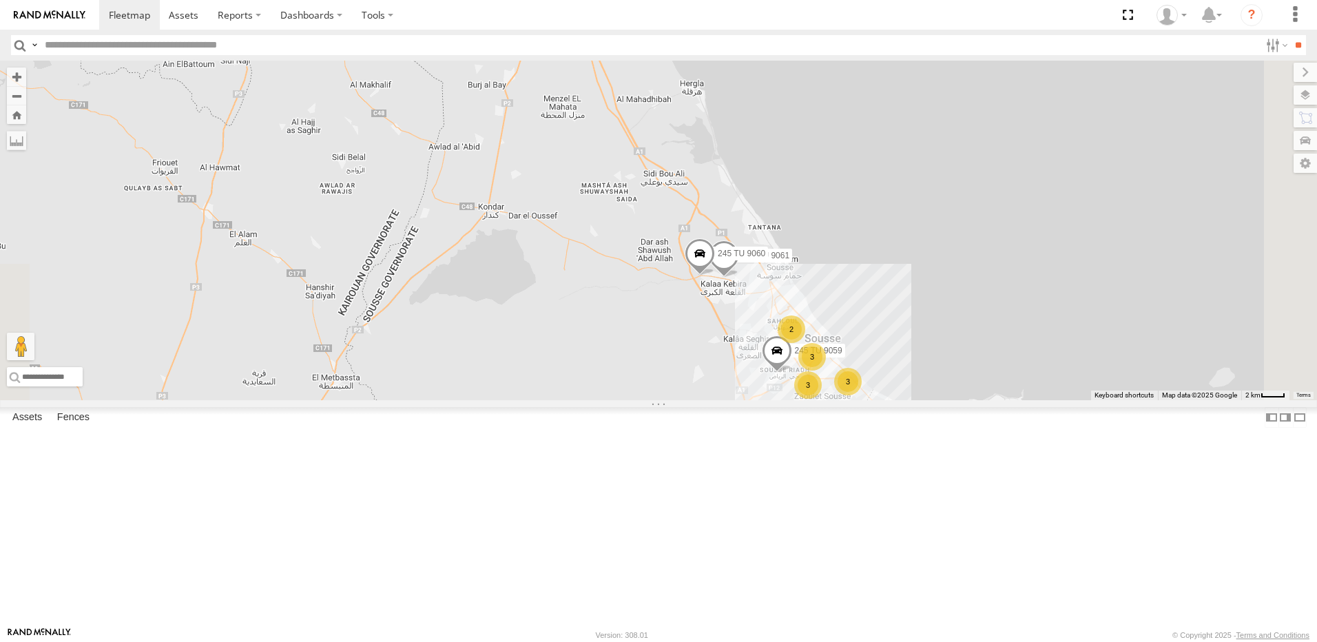
drag, startPoint x: 875, startPoint y: 380, endPoint x: 858, endPoint y: 319, distance: 63.9
click at [715, 276] on span at bounding box center [700, 256] width 30 height 37
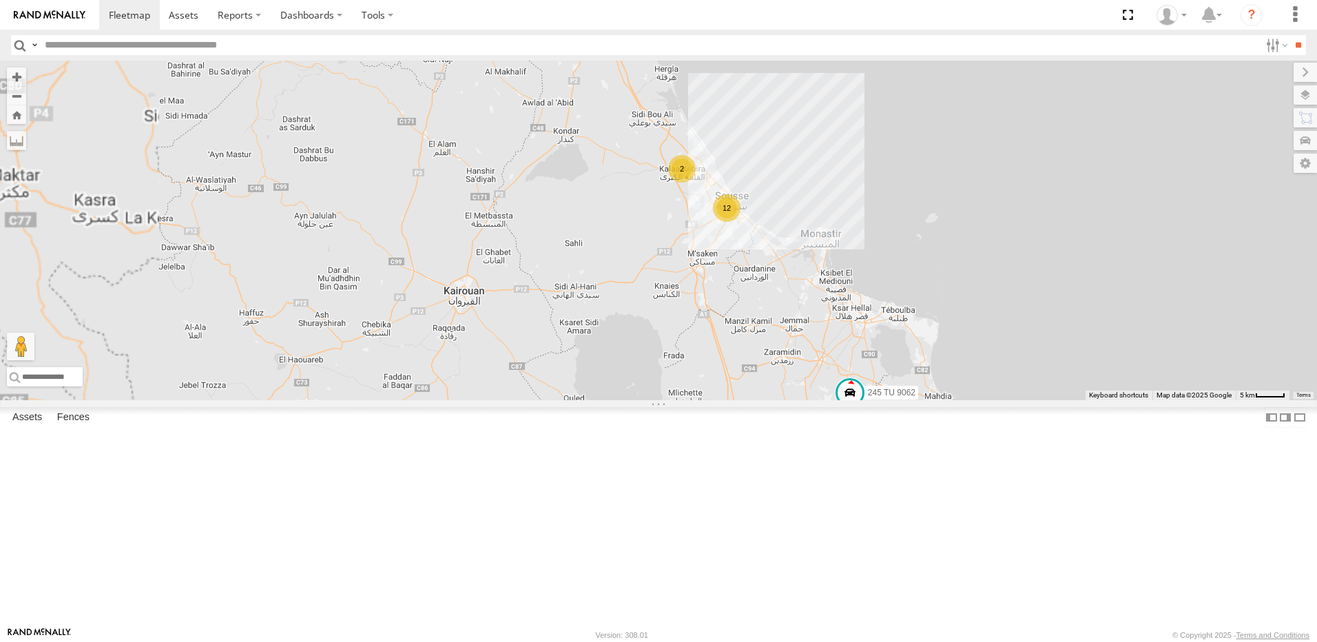
click at [858, 297] on div "245 TU 9062 12 2" at bounding box center [658, 231] width 1317 height 340
click at [696, 183] on div "2" at bounding box center [682, 169] width 28 height 28
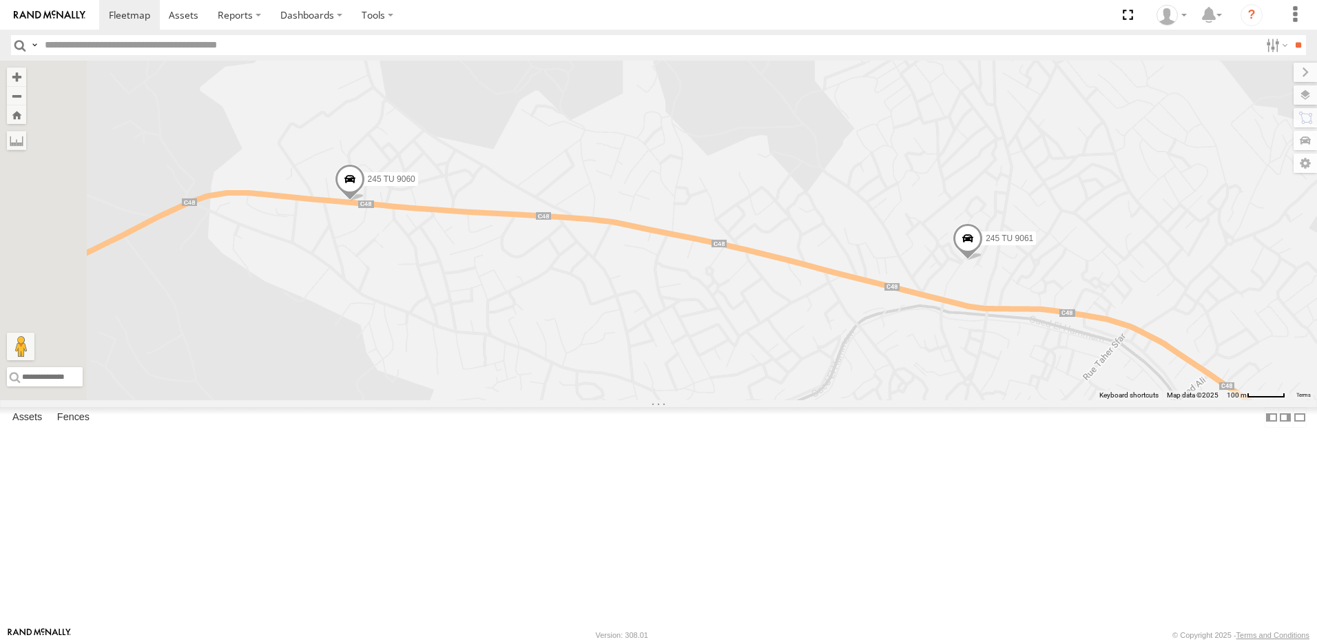
click at [365, 201] on span at bounding box center [350, 182] width 30 height 37
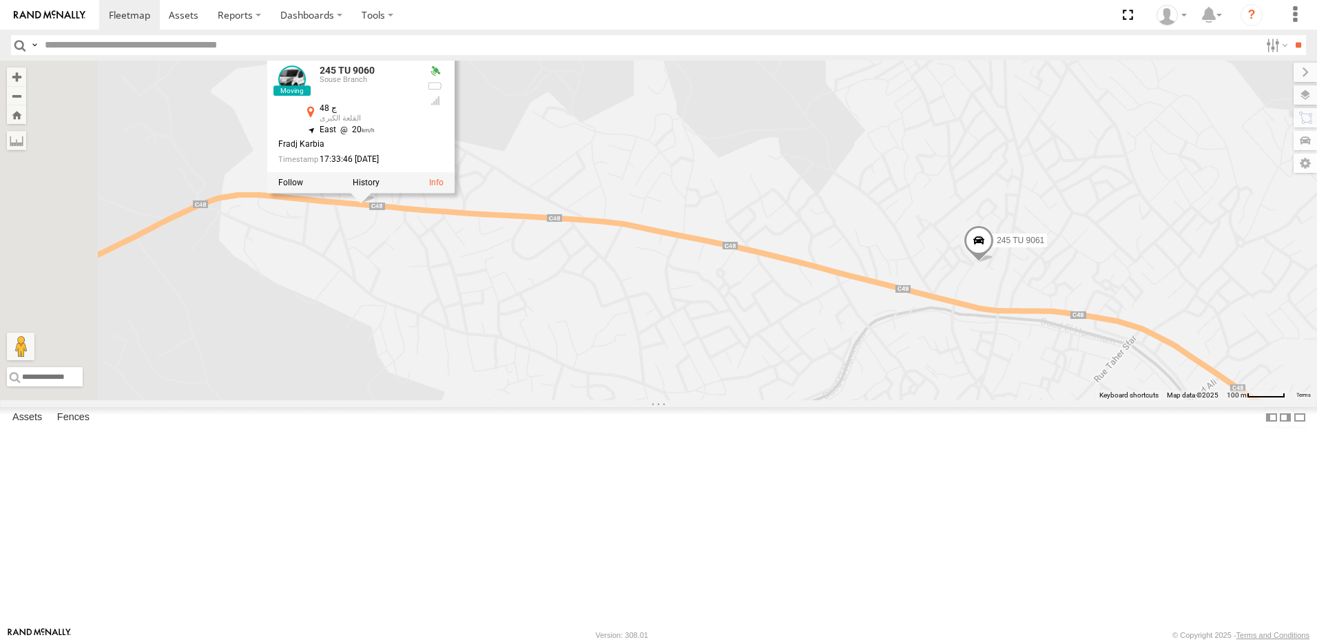
drag, startPoint x: 581, startPoint y: 386, endPoint x: 731, endPoint y: 380, distance: 150.3
click at [731, 380] on div "245 TU 9062 245 TU 9061 245 TU 9060 245 TU 9060 [GEOGRAPHIC_DATA] 35.87928 , 10…" at bounding box center [658, 231] width 1317 height 340
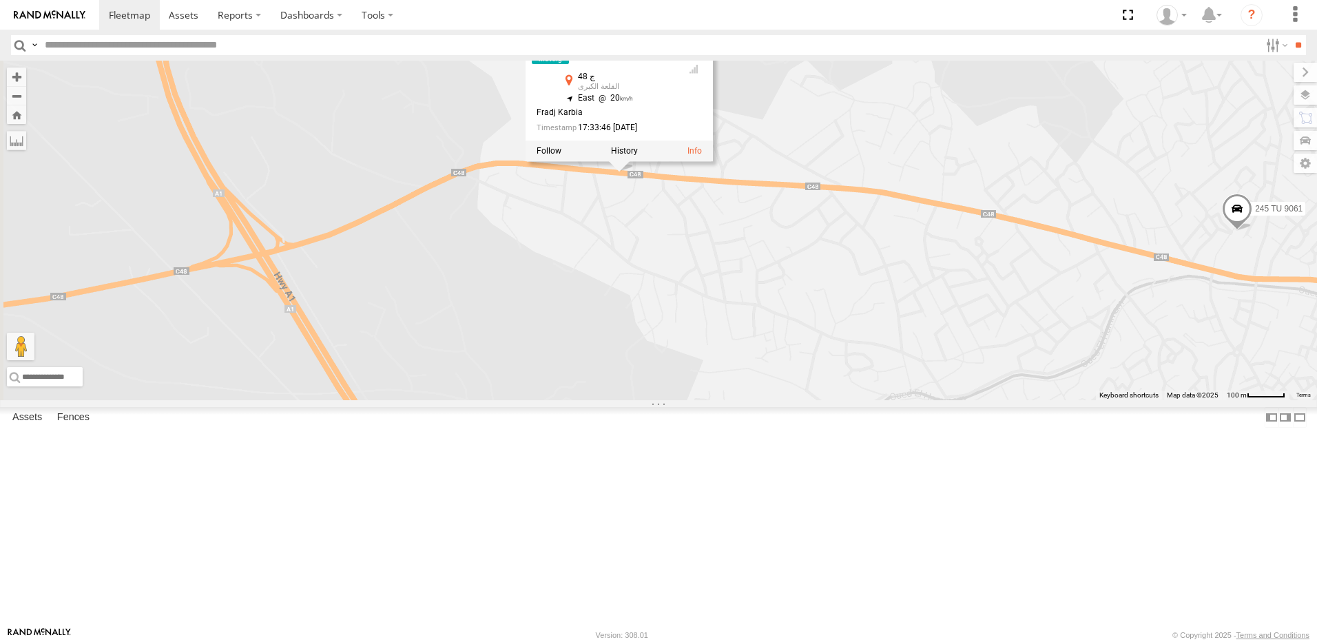
click at [731, 379] on div "245 TU 9062 245 TU 9061 245 TU 9060 245 TU 9060 [GEOGRAPHIC_DATA] 35.87928 , 10…" at bounding box center [658, 231] width 1317 height 340
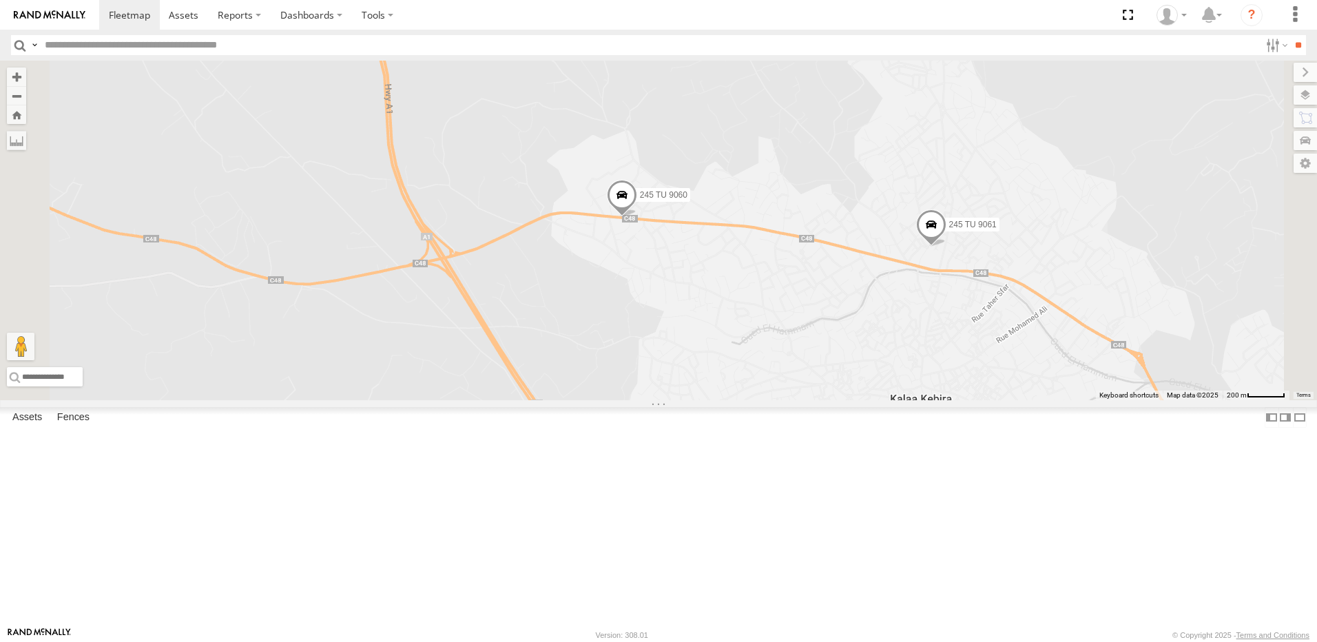
click at [946, 247] on span at bounding box center [931, 227] width 30 height 37
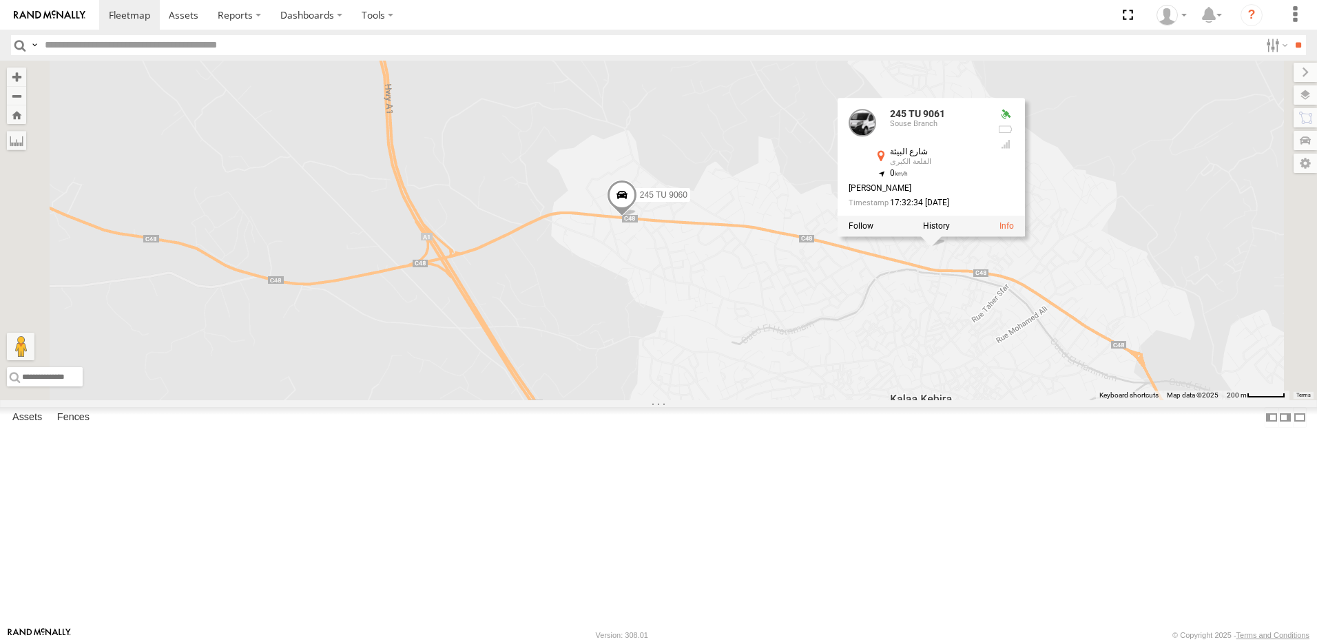
click at [1043, 399] on div "245 TU 9062 245 TU 9061 245 TU 9060 [GEOGRAPHIC_DATA][PERSON_NAME] 17:32:34 [DA…" at bounding box center [658, 231] width 1317 height 340
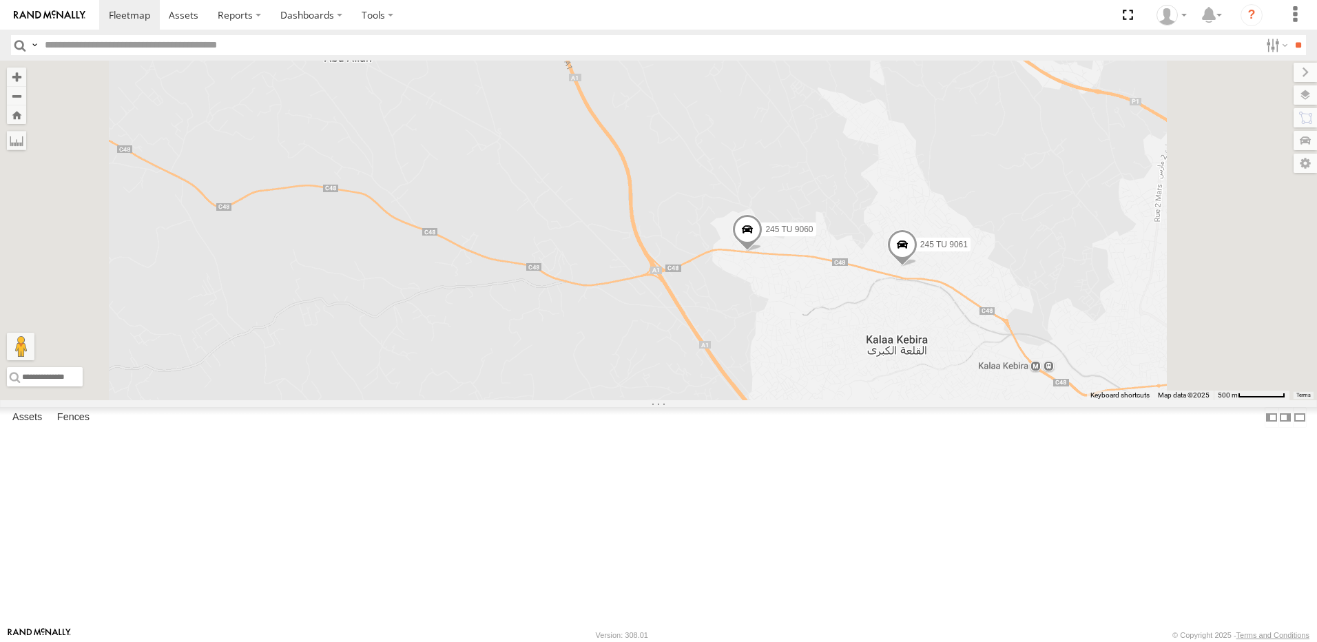
drag, startPoint x: 999, startPoint y: 473, endPoint x: 967, endPoint y: 377, distance: 100.4
click at [970, 389] on div "245 TU 9062 245 TU 9061 245 TU 9060" at bounding box center [658, 231] width 1317 height 340
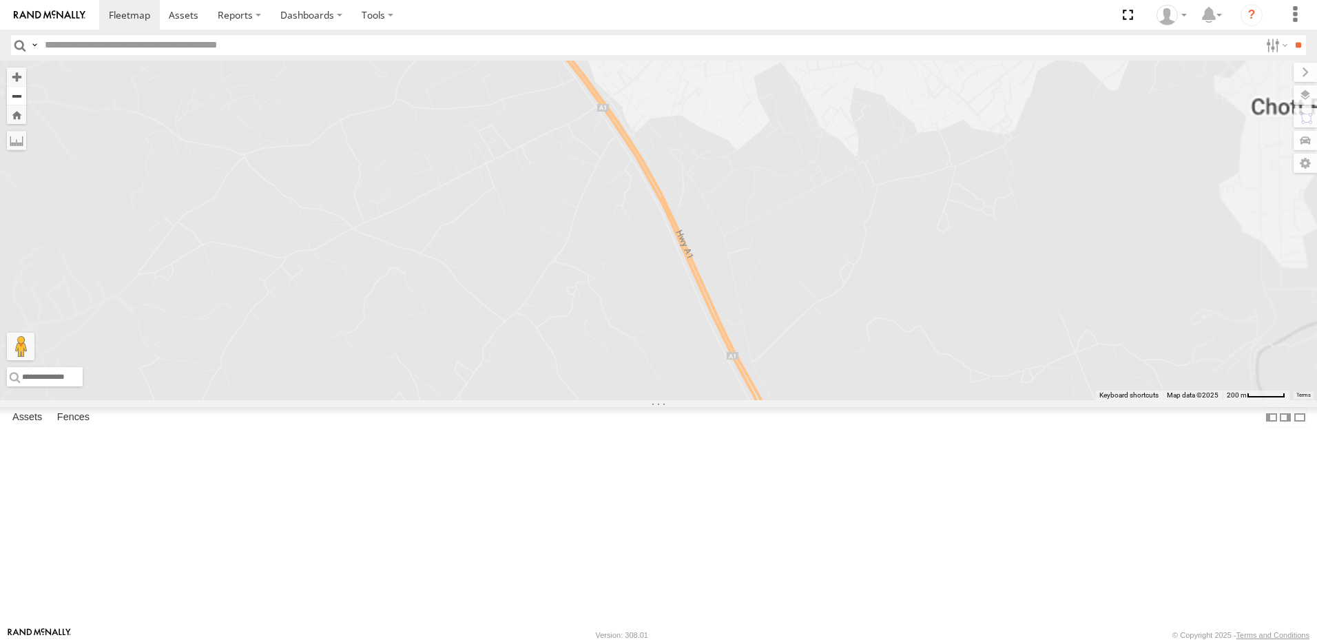
click at [26, 90] on button "Zoom out" at bounding box center [16, 95] width 19 height 19
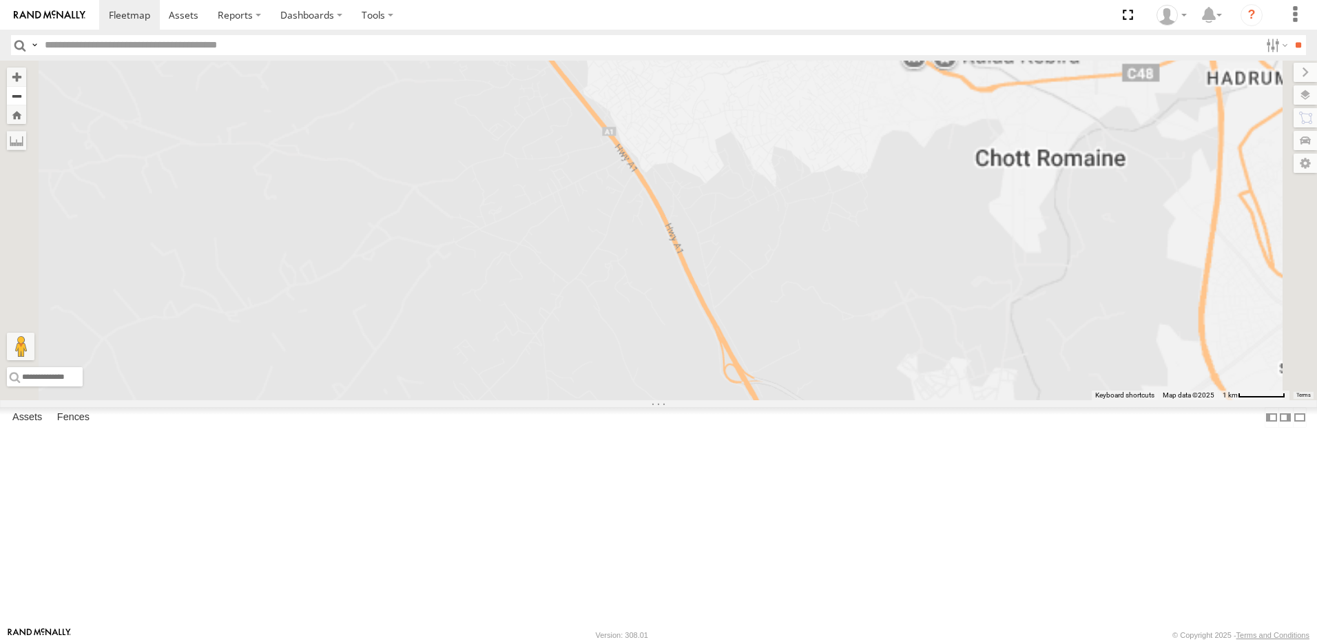
click at [26, 90] on button "Zoom out" at bounding box center [16, 95] width 19 height 19
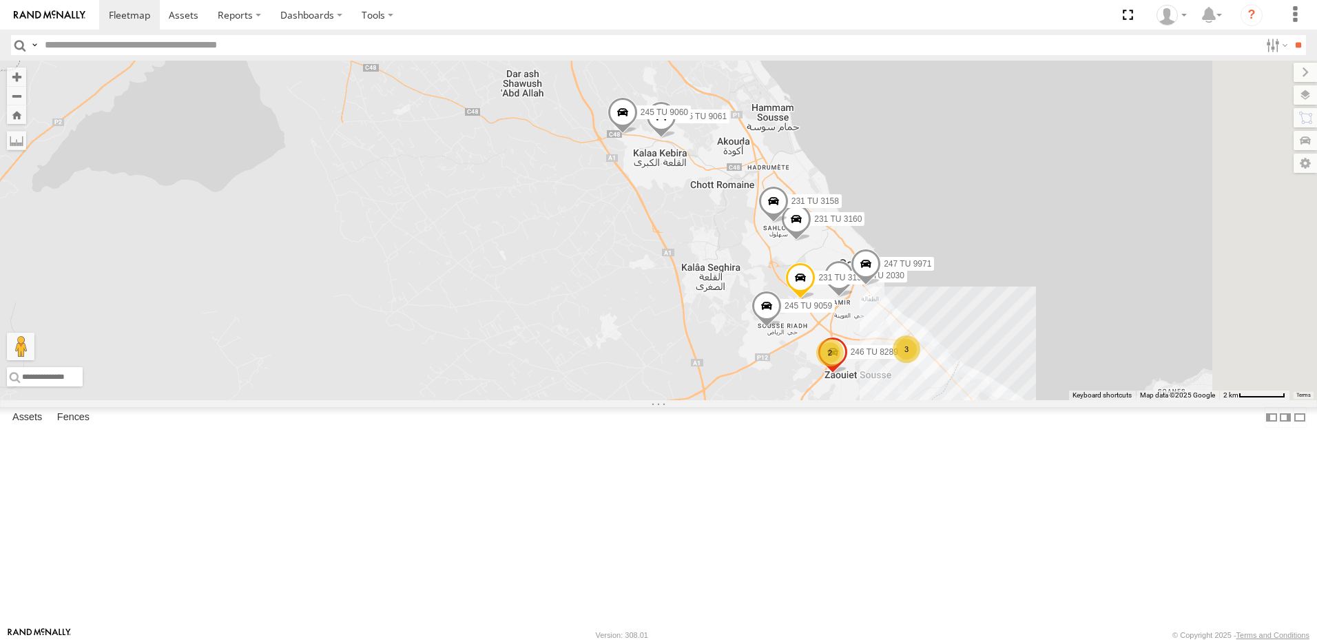
drag, startPoint x: 791, startPoint y: 383, endPoint x: 745, endPoint y: 302, distance: 93.1
click at [746, 302] on div "245 TU 9062 245 TU 9061 245 TU 9060 241 TU 2030 231 TU 3159 3 2 231 TU 3160 247…" at bounding box center [658, 231] width 1317 height 340
